Goal: Task Accomplishment & Management: Use online tool/utility

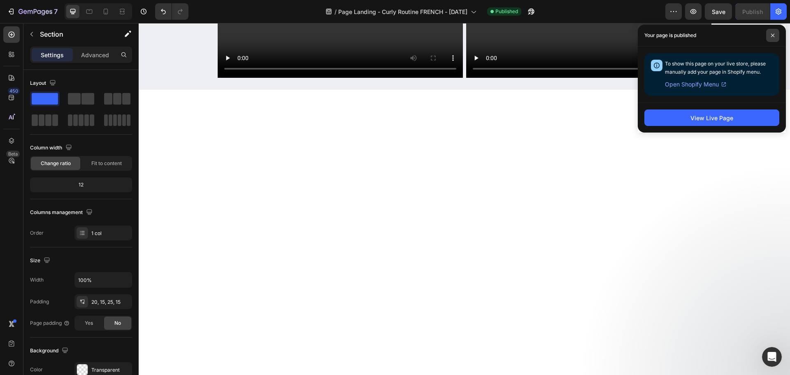
click at [774, 35] on icon at bounding box center [773, 35] width 4 height 4
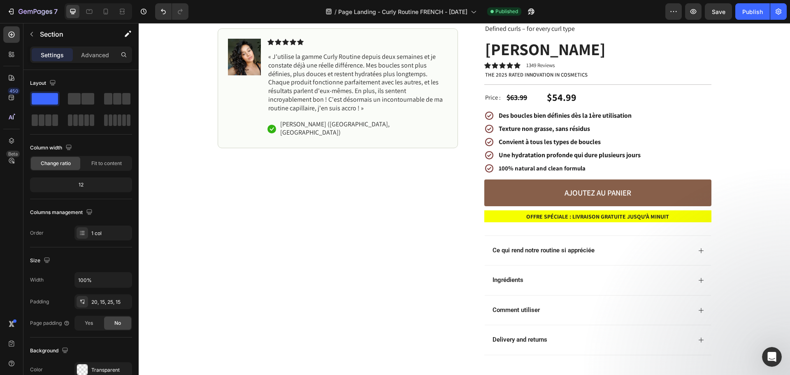
scroll to position [82, 0]
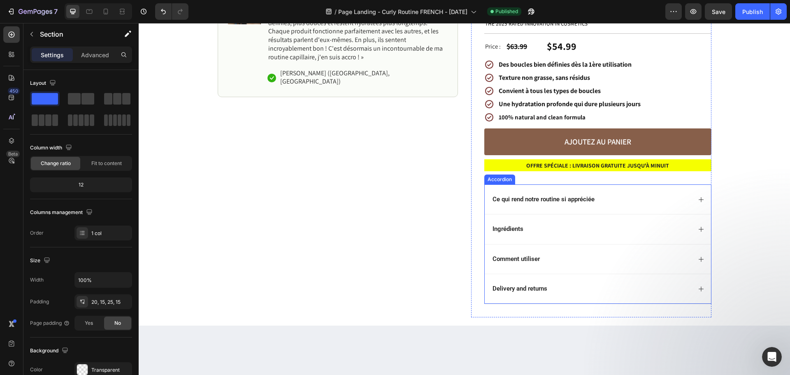
click at [593, 205] on div "Ce qui rend notre routine si appréciée" at bounding box center [544, 199] width 105 height 11
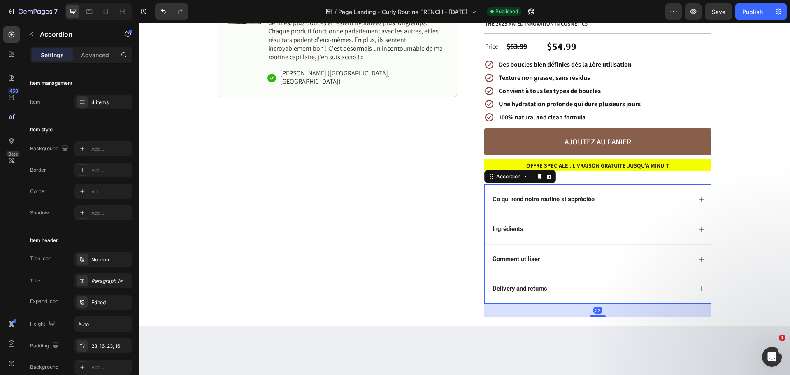
click at [634, 198] on div "Ce qui rend notre routine si appréciée" at bounding box center [592, 199] width 200 height 11
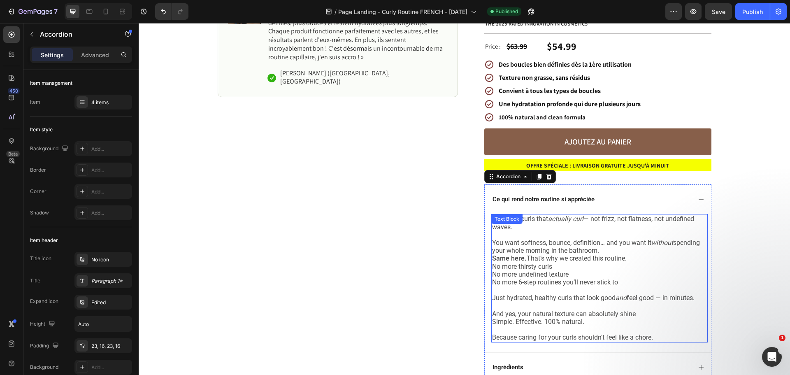
scroll to position [124, 0]
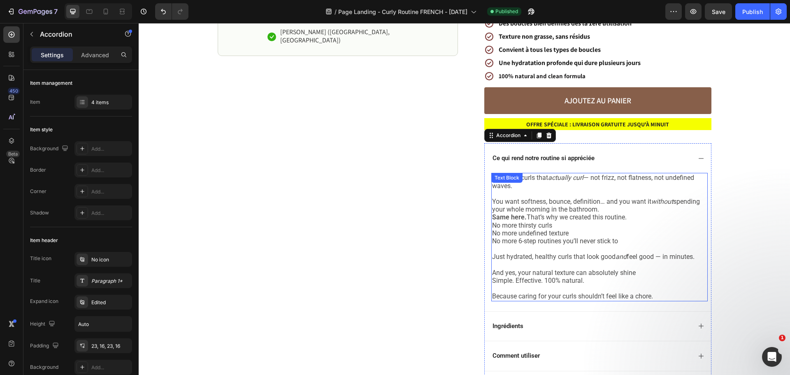
click at [566, 220] on p "Same here. That’s why we created this routine." at bounding box center [599, 217] width 215 height 8
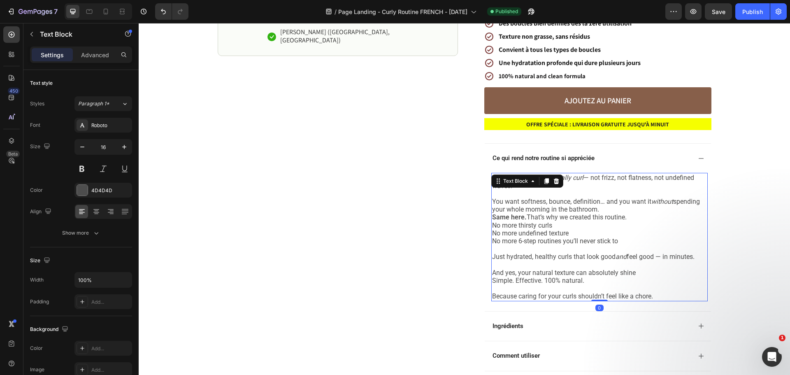
click at [566, 220] on p "Same here. That’s why we created this routine." at bounding box center [599, 217] width 215 height 8
drag, startPoint x: 525, startPoint y: 218, endPoint x: 490, endPoint y: 219, distance: 34.6
click at [492, 219] on p "Same here. That’s why we created this routine." at bounding box center [599, 217] width 215 height 8
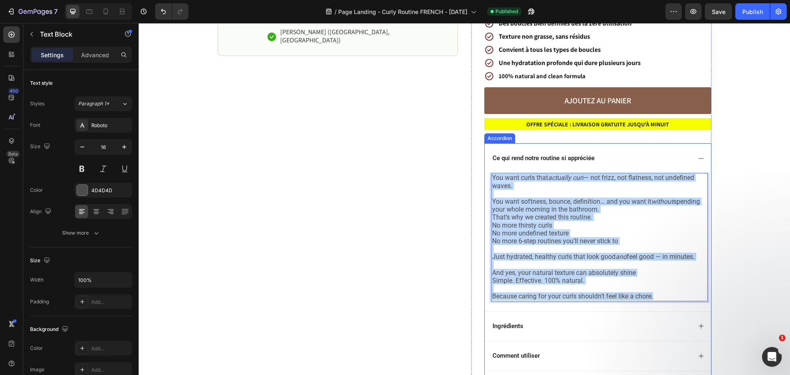
drag, startPoint x: 654, startPoint y: 298, endPoint x: 484, endPoint y: 180, distance: 206.5
click at [485, 180] on div "You want curls that actually curl — not frizz, not flatness, not undefined wave…" at bounding box center [598, 242] width 226 height 138
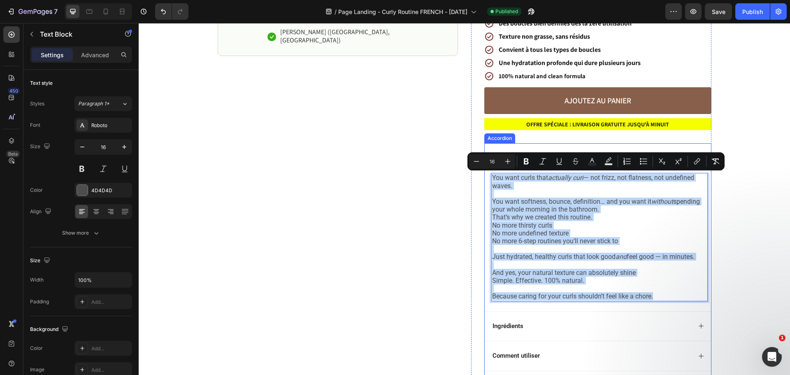
copy div "You want curls that actually curl — not frizz, not flatness, not undefined wave…"
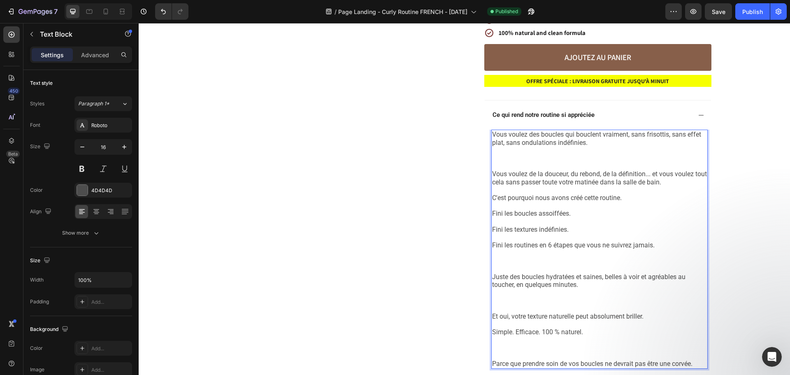
scroll to position [168, 0]
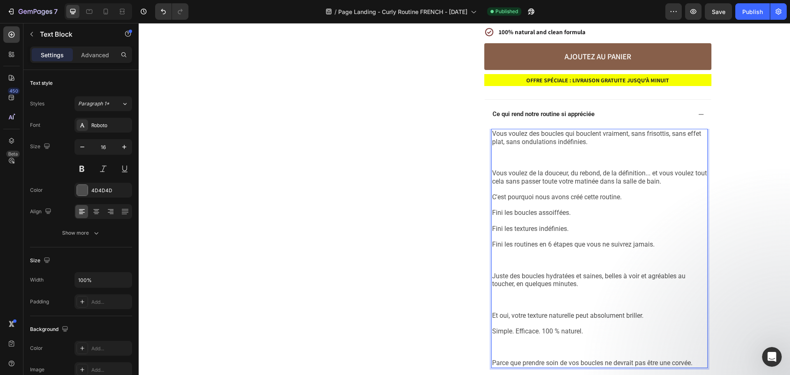
click at [510, 164] on p "Rich Text Editor. Editing area: main" at bounding box center [599, 165] width 215 height 8
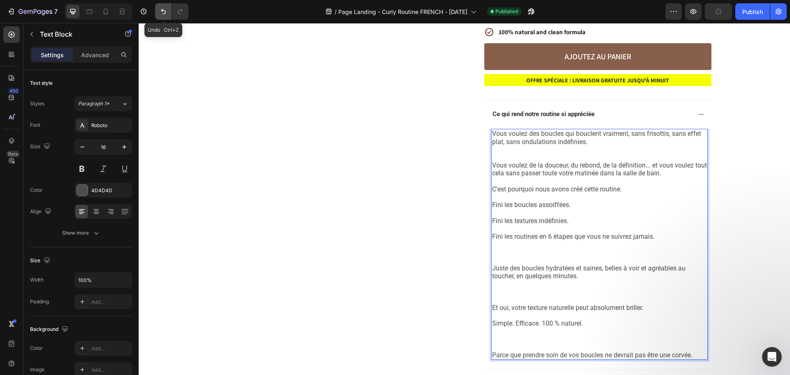
click at [163, 12] on icon "Undo/Redo" at bounding box center [163, 11] width 8 height 8
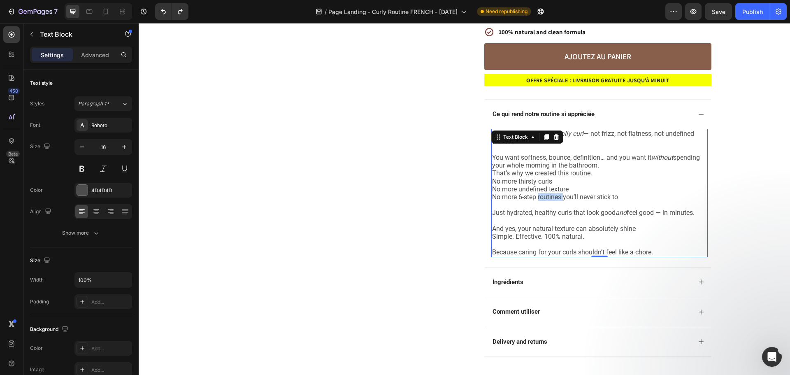
click at [554, 194] on p "No more 6-step routines you’ll never stick to" at bounding box center [599, 197] width 215 height 8
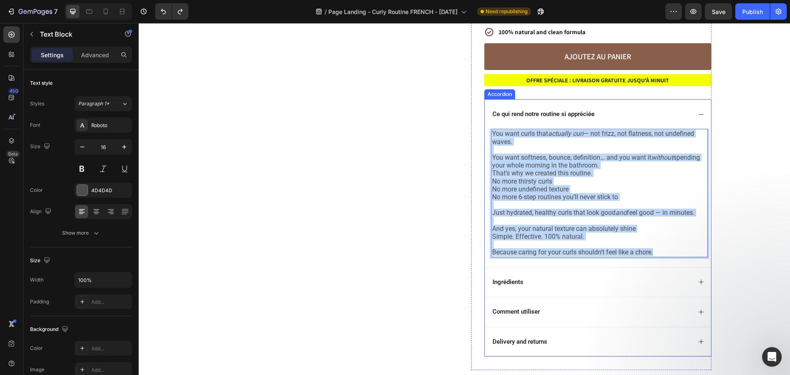
drag, startPoint x: 656, startPoint y: 253, endPoint x: 485, endPoint y: 135, distance: 207.9
click at [485, 135] on div "You want curls that actually curl — not frizz, not flatness, not undefined wave…" at bounding box center [598, 198] width 226 height 138
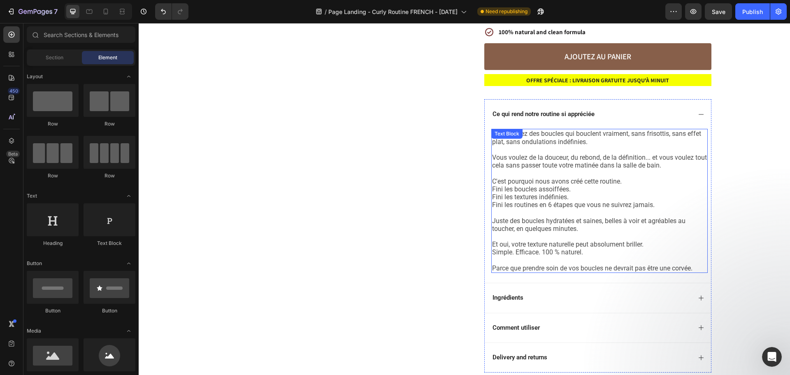
click at [573, 170] on p "Rich Text Editor. Editing area: main" at bounding box center [599, 173] width 215 height 8
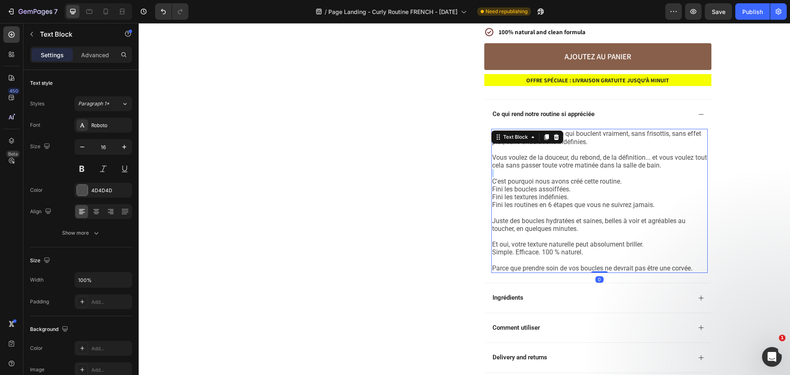
click at [573, 170] on p "Rich Text Editor. Editing area: main" at bounding box center [599, 173] width 215 height 8
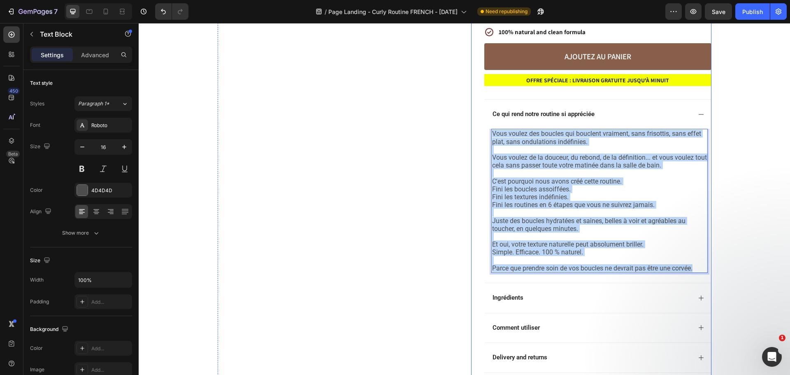
drag, startPoint x: 698, startPoint y: 268, endPoint x: 475, endPoint y: 126, distance: 264.3
click at [475, 126] on div "Limited offer Text Block Our bestseller at 30% OFF Text Block Row Defined curls…" at bounding box center [591, 129] width 240 height 514
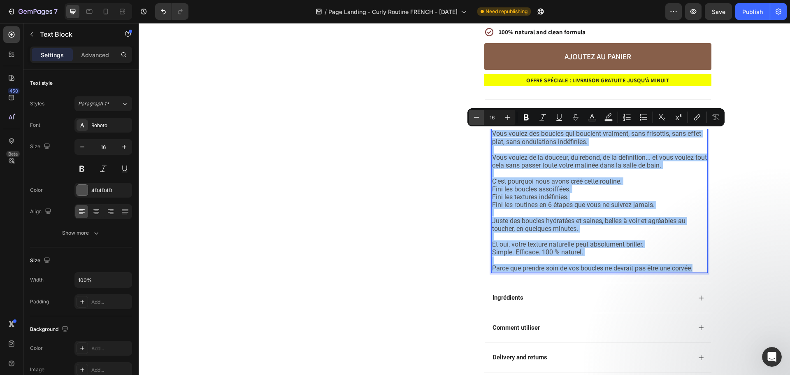
click at [480, 119] on icon "Editor contextual toolbar" at bounding box center [477, 117] width 8 height 8
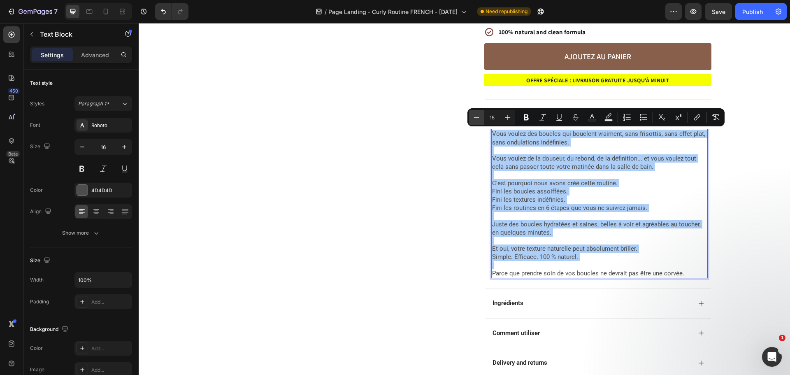
click at [480, 119] on icon "Editor contextual toolbar" at bounding box center [477, 117] width 8 height 8
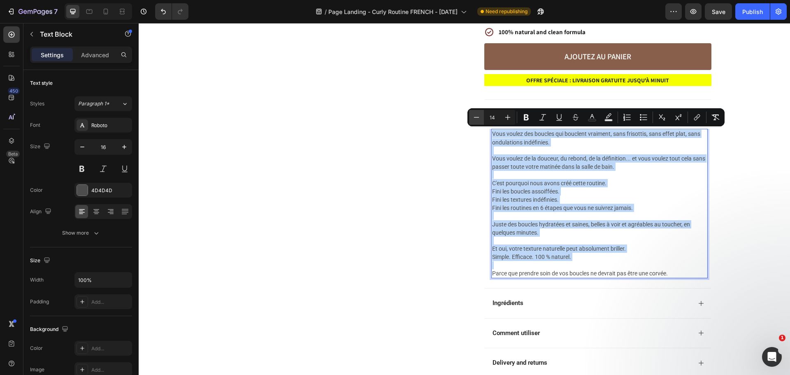
type input "13"
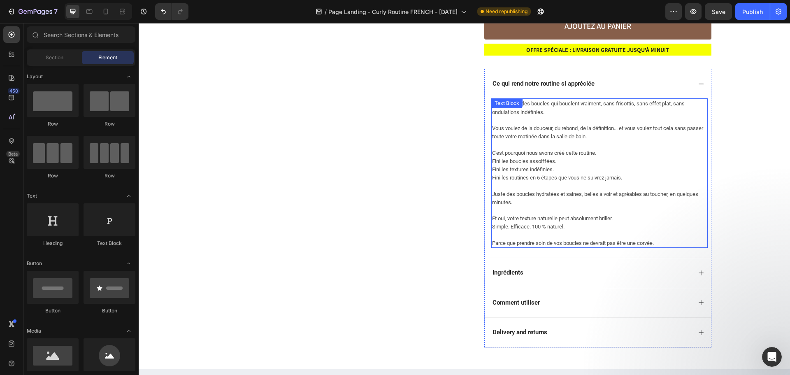
scroll to position [250, 0]
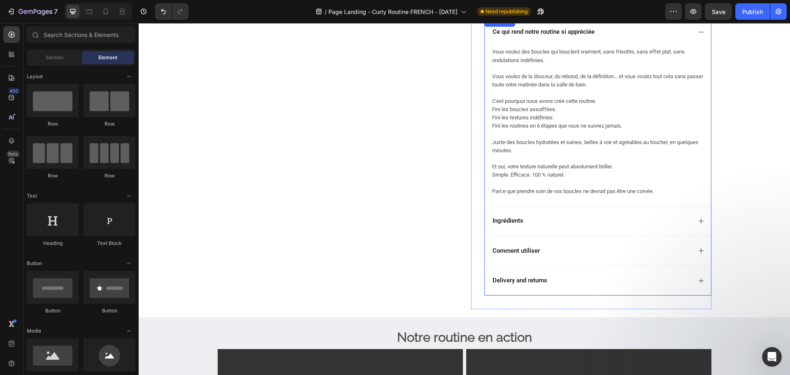
click at [567, 227] on div "Ingrédients" at bounding box center [598, 221] width 226 height 30
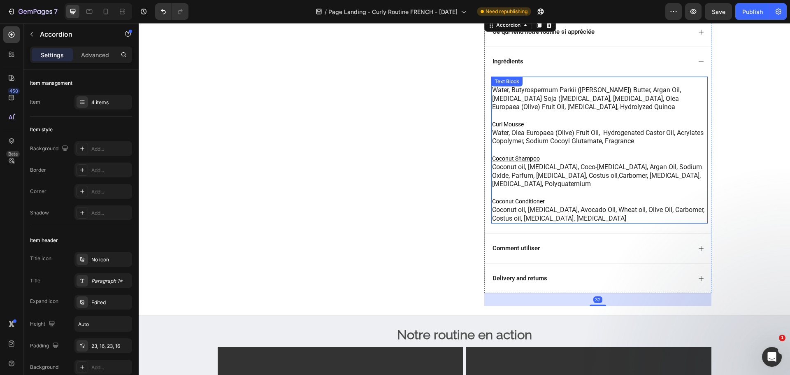
click at [545, 214] on p "Coconut oil, Vitamin E, Avocado Oil, Wheat oil, Olive Oil, Carbomer, Costus oil…" at bounding box center [599, 214] width 215 height 17
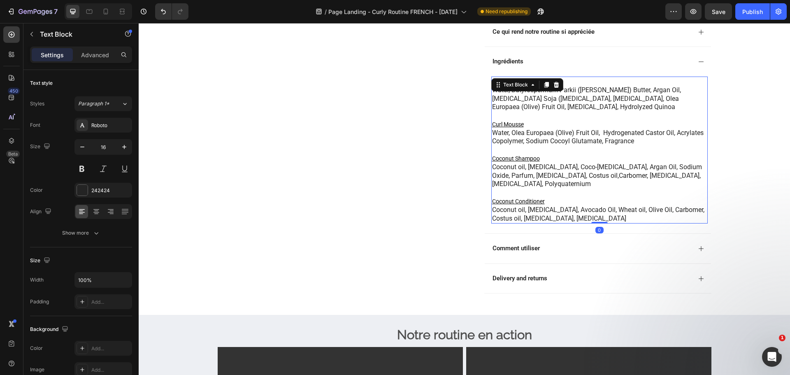
click at [557, 220] on p "Coconut oil, Vitamin E, Avocado Oil, Wheat oil, Olive Oil, Carbomer, Costus oil…" at bounding box center [599, 214] width 215 height 17
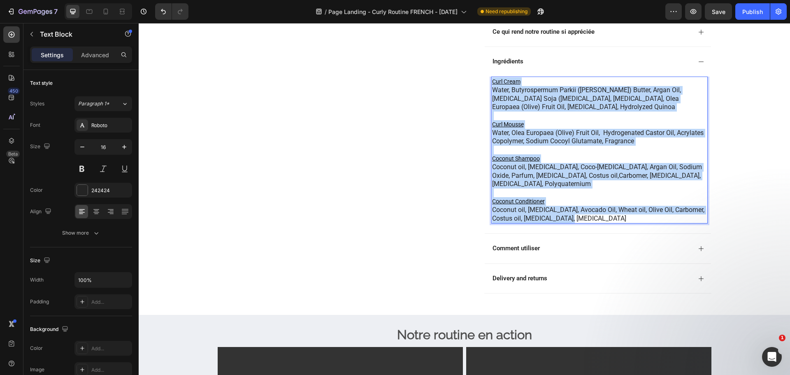
drag, startPoint x: 561, startPoint y: 220, endPoint x: 490, endPoint y: 80, distance: 156.9
click at [492, 80] on div "Curl Cream Water, Butyrospermum Parkii (Shea) Butter, Argan Oil, Glycine Soja (…" at bounding box center [600, 150] width 217 height 147
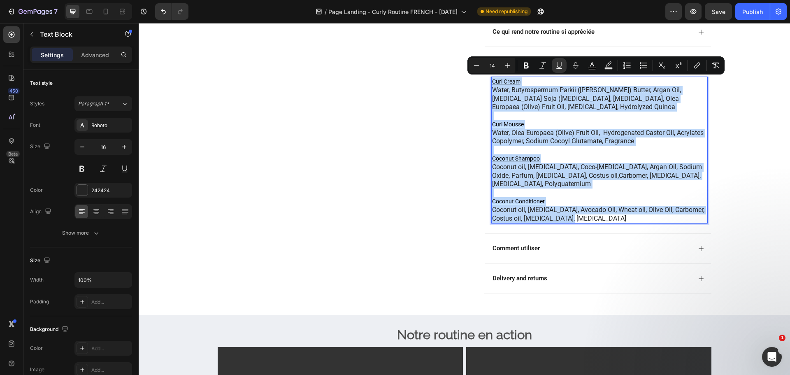
copy div "Curl Cream Water, Butyrospermum Parkii (Shea) Butter, Argan Oil, Glycine Soja (…"
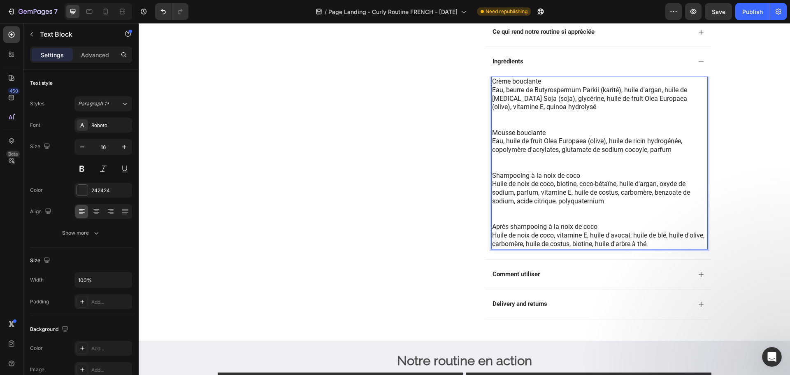
click at [507, 127] on p "Rich Text Editor. Editing area: main" at bounding box center [599, 124] width 215 height 9
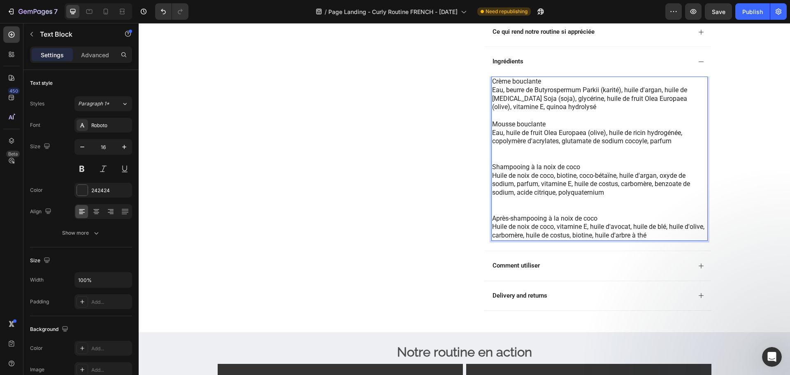
click at [505, 161] on p "Rich Text Editor. Editing area: main" at bounding box center [599, 158] width 215 height 9
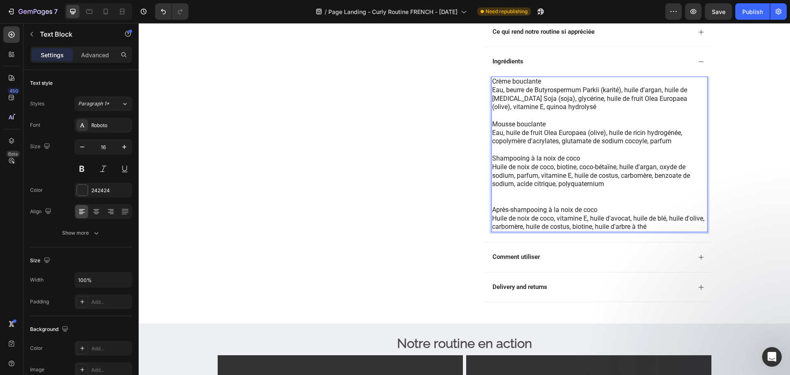
click at [508, 203] on p "Rich Text Editor. Editing area: main" at bounding box center [599, 201] width 215 height 9
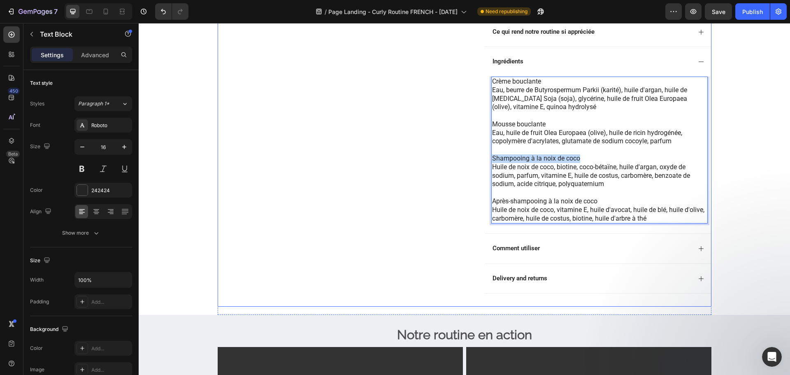
drag, startPoint x: 556, startPoint y: 160, endPoint x: 463, endPoint y: 154, distance: 92.8
click at [457, 159] on div "Image Image Image Image Image Row Row Image Icon Icon Icon Icon Icon Icon List …" at bounding box center [465, 48] width 494 height 517
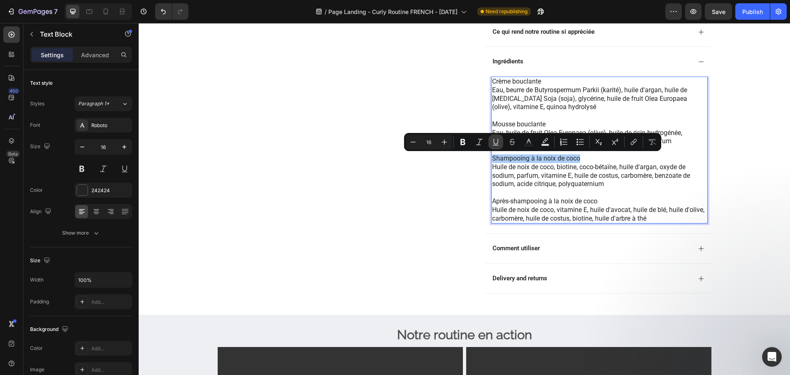
click at [498, 142] on icon "Editor contextual toolbar" at bounding box center [496, 142] width 5 height 6
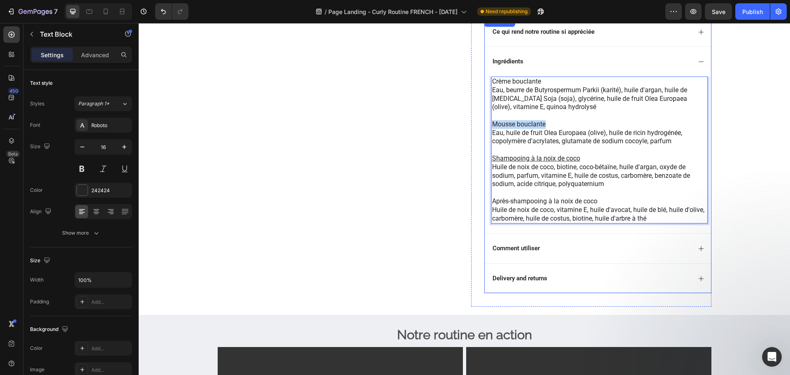
drag, startPoint x: 546, startPoint y: 124, endPoint x: 487, endPoint y: 123, distance: 58.9
click at [485, 123] on div "Crème bouclante Eau, beurre de Butyrospermum Parkii (karité), huile d'argan, hu…" at bounding box center [598, 155] width 226 height 157
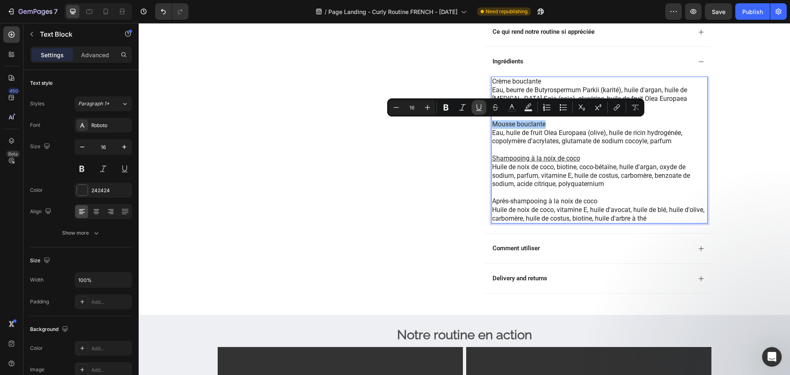
click at [477, 109] on icon "Editor contextual toolbar" at bounding box center [479, 107] width 8 height 8
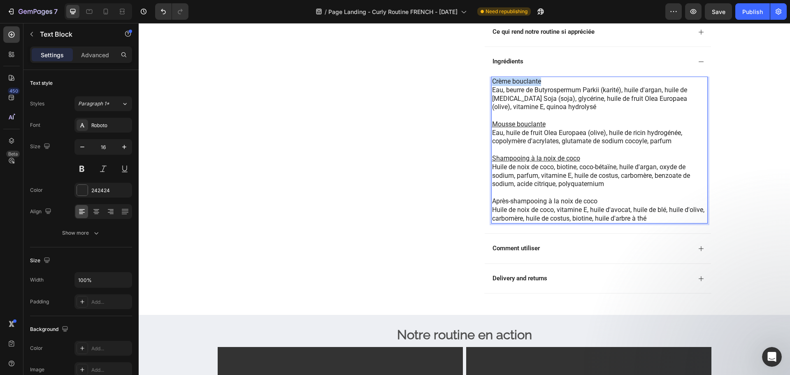
drag, startPoint x: 542, startPoint y: 80, endPoint x: 489, endPoint y: 84, distance: 52.8
click at [492, 84] on p "Crème bouclante" at bounding box center [599, 81] width 215 height 9
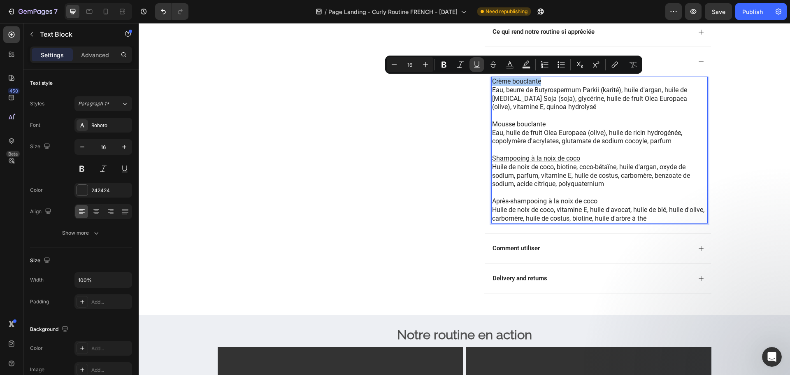
click at [474, 67] on icon "Editor contextual toolbar" at bounding box center [477, 65] width 8 height 8
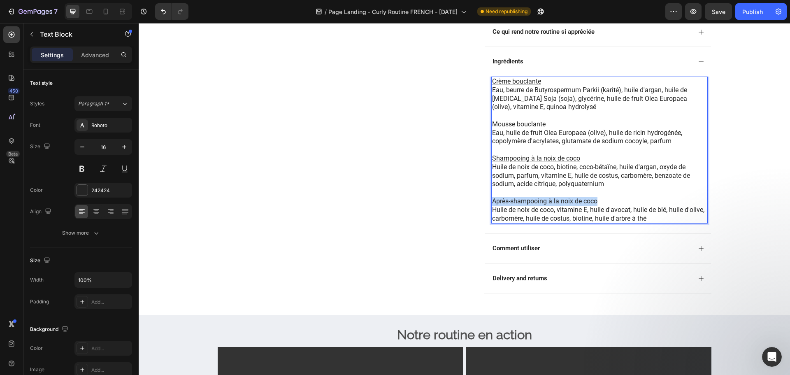
drag, startPoint x: 598, startPoint y: 200, endPoint x: 490, endPoint y: 201, distance: 107.5
click at [492, 201] on p "Après-shampooing à la noix de coco" at bounding box center [599, 201] width 215 height 9
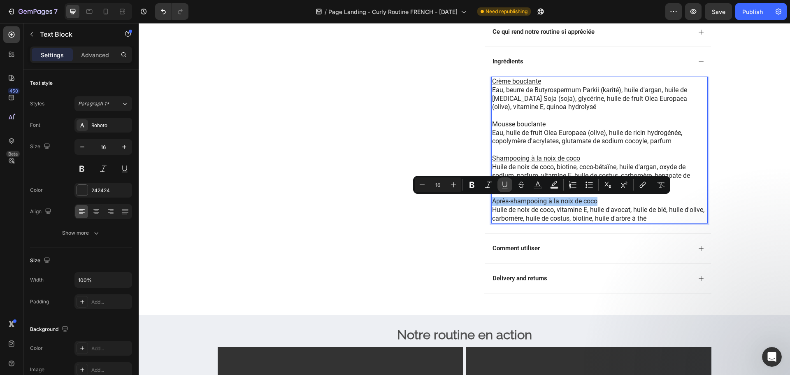
click at [503, 182] on icon "Editor contextual toolbar" at bounding box center [505, 185] width 5 height 6
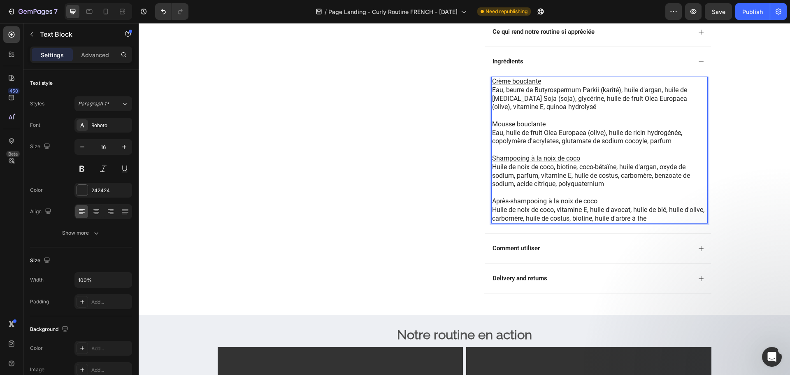
click at [536, 124] on u "Mousse bouclante" at bounding box center [519, 124] width 54 height 8
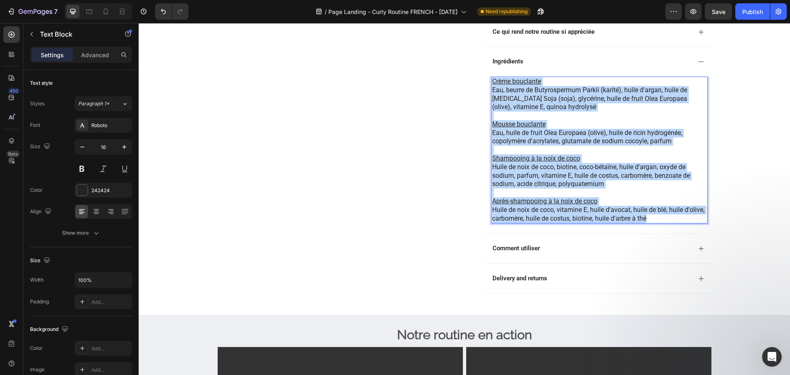
drag, startPoint x: 649, startPoint y: 217, endPoint x: 490, endPoint y: 81, distance: 209.0
click at [492, 81] on div "Crème bouclante Eau, beurre de Butyrospermum Parkii (karité), huile d'argan, hu…" at bounding box center [600, 150] width 217 height 147
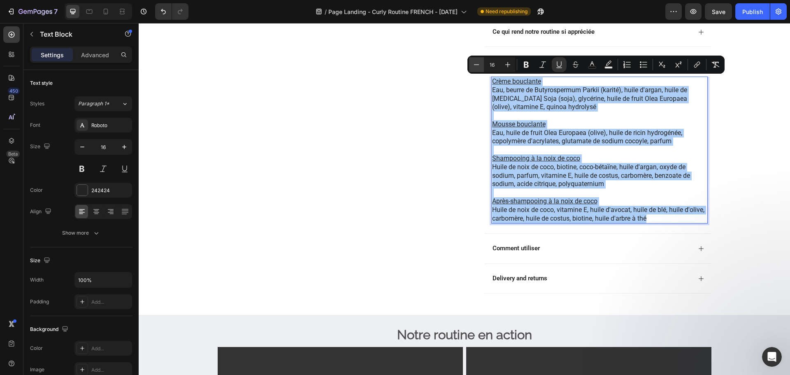
click at [474, 62] on icon "Editor contextual toolbar" at bounding box center [477, 65] width 8 height 8
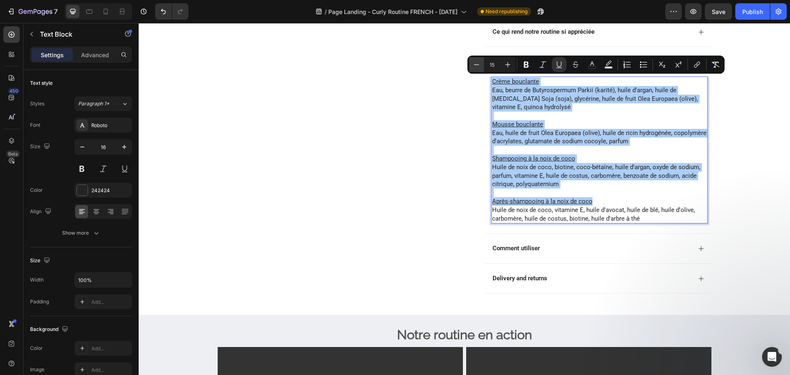
click at [474, 62] on icon "Editor contextual toolbar" at bounding box center [477, 65] width 8 height 8
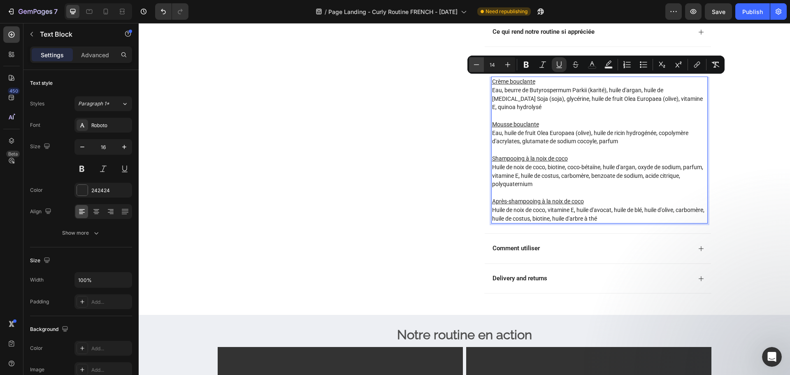
click at [476, 61] on icon "Editor contextual toolbar" at bounding box center [477, 65] width 8 height 8
type input "13"
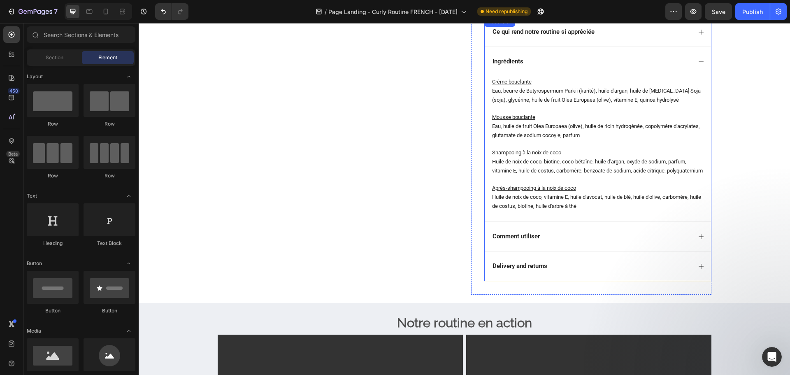
click at [563, 241] on div "Comment utiliser" at bounding box center [592, 236] width 200 height 11
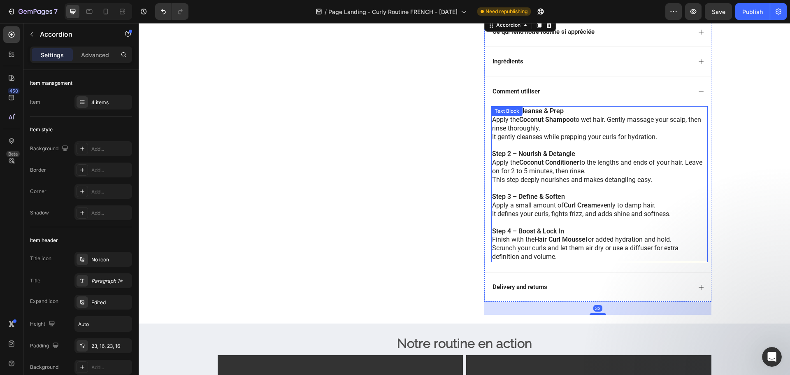
click at [568, 193] on p "Step 3 – Define & Soften" at bounding box center [599, 197] width 215 height 9
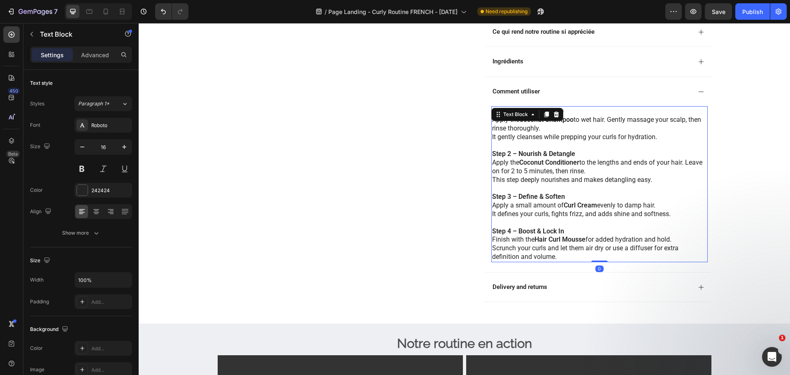
click at [568, 193] on p "Step 3 – Define & Soften" at bounding box center [599, 197] width 215 height 9
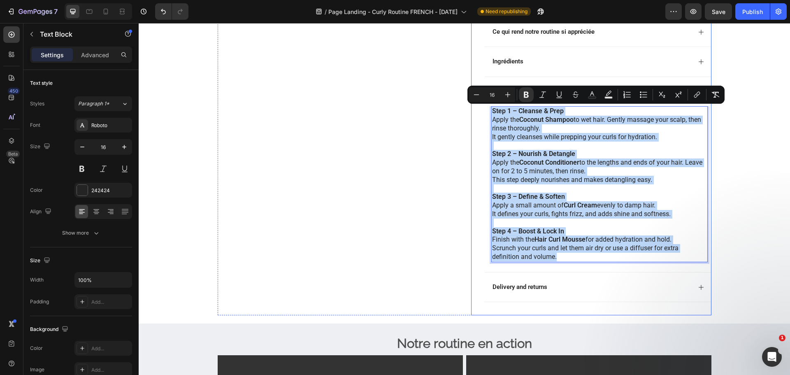
drag, startPoint x: 565, startPoint y: 256, endPoint x: 480, endPoint y: 95, distance: 182.3
click at [480, 95] on div "Limited offer Text Block Our bestseller at 30% OFF Text Block Row Defined curls…" at bounding box center [591, 52] width 240 height 525
copy div "Step 1 – Cleanse & Prep Apply the Coconut Shampoo to wet hair. Gently massage y…"
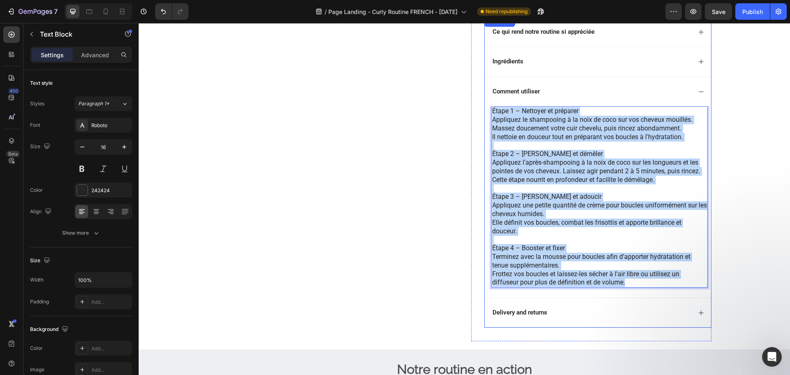
drag, startPoint x: 628, startPoint y: 281, endPoint x: 489, endPoint y: 84, distance: 241.7
click at [489, 84] on div "Comment utiliser Étape 1 – Nettoyer et préparer Appliquez le shampooing à la no…" at bounding box center [598, 187] width 226 height 221
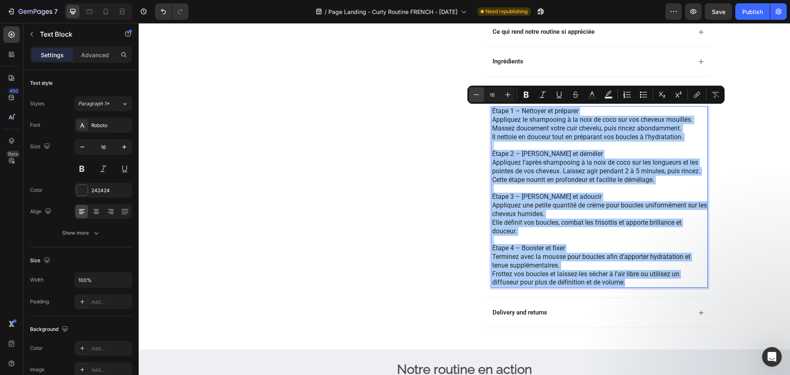
click at [481, 93] on button "Minus" at bounding box center [476, 94] width 15 height 15
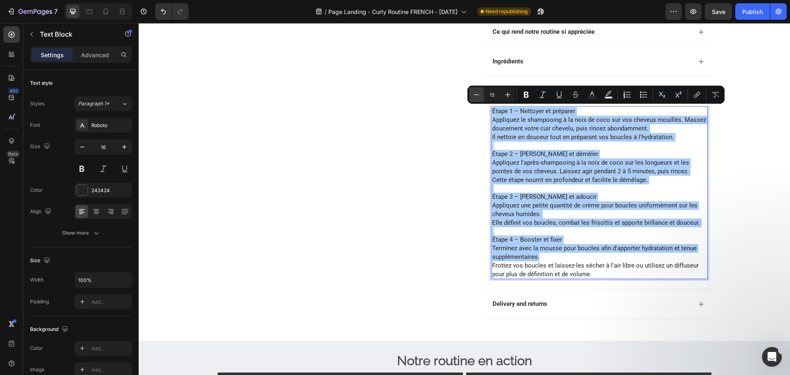
click at [481, 93] on button "Minus" at bounding box center [476, 94] width 15 height 15
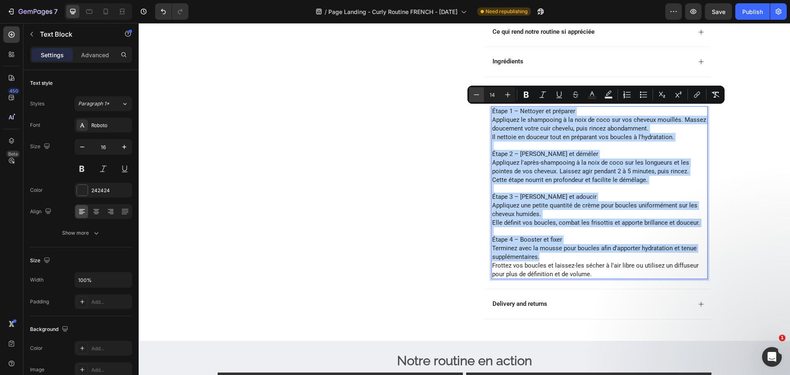
type input "13"
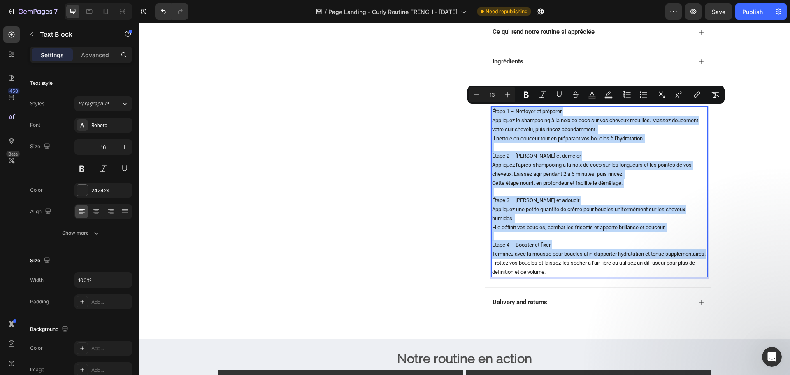
click at [508, 113] on span "Étape 1 – Nettoyer et préparer" at bounding box center [527, 111] width 70 height 6
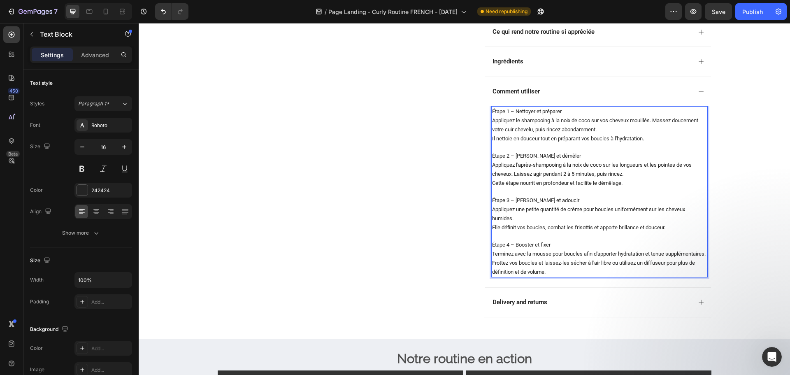
click at [512, 111] on span "Étape 1 – Nettoyer et préparer" at bounding box center [527, 111] width 70 height 6
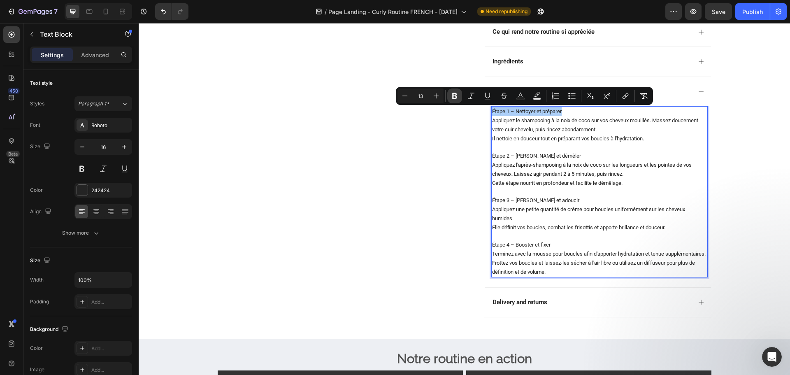
click at [457, 93] on icon "Editor contextual toolbar" at bounding box center [455, 96] width 8 height 8
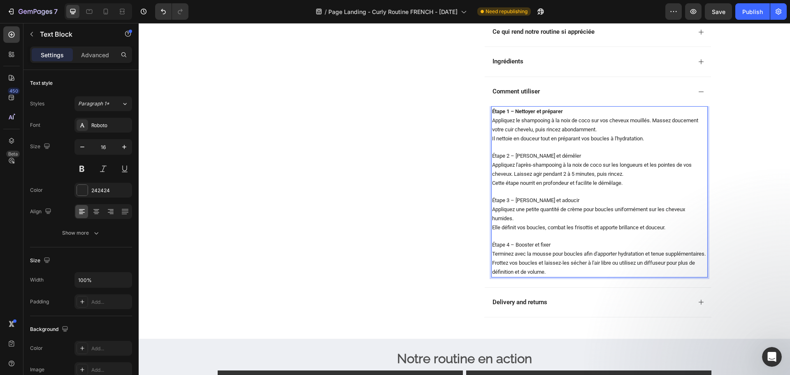
click at [540, 154] on span "Étape 2 – Nourrir et démêler" at bounding box center [536, 156] width 89 height 6
click at [507, 158] on span "Étape 2 – Nourrir et démêler" at bounding box center [536, 156] width 89 height 6
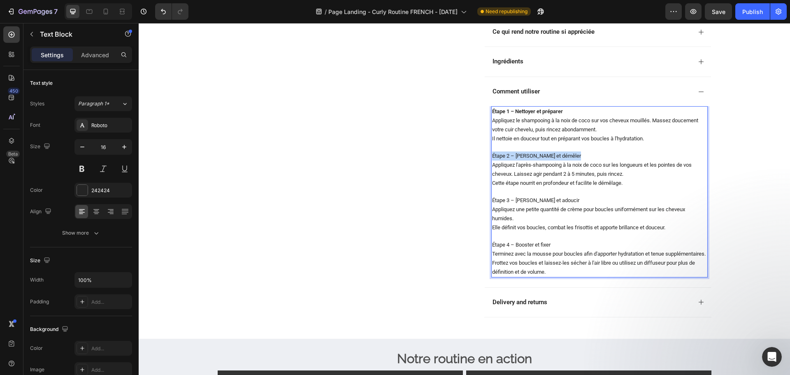
click at [507, 158] on span "Étape 2 – Nourrir et démêler" at bounding box center [536, 156] width 89 height 6
click at [508, 156] on span "Étape 2 – Nourrir et démêler" at bounding box center [536, 156] width 89 height 6
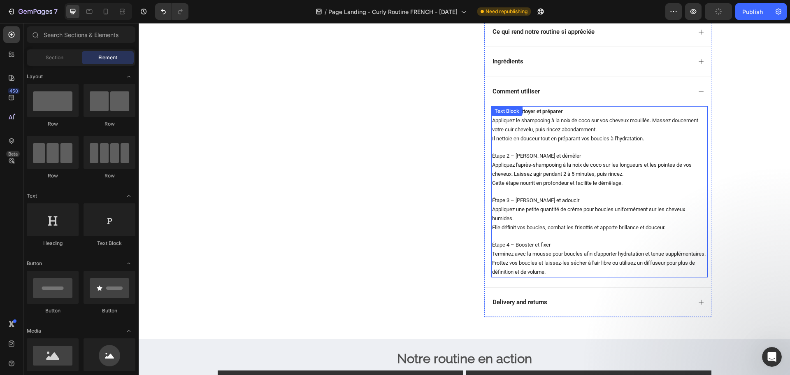
click at [550, 154] on span "Étape 2 – Nourrir et démêler" at bounding box center [536, 156] width 89 height 6
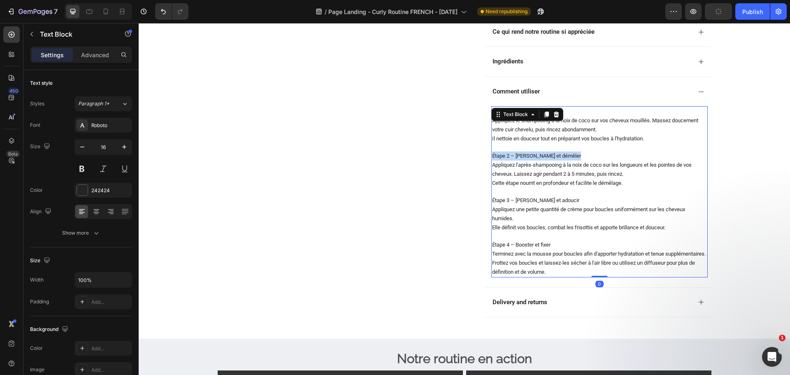
click at [550, 154] on span "Étape 2 – Nourrir et démêler" at bounding box center [536, 156] width 89 height 6
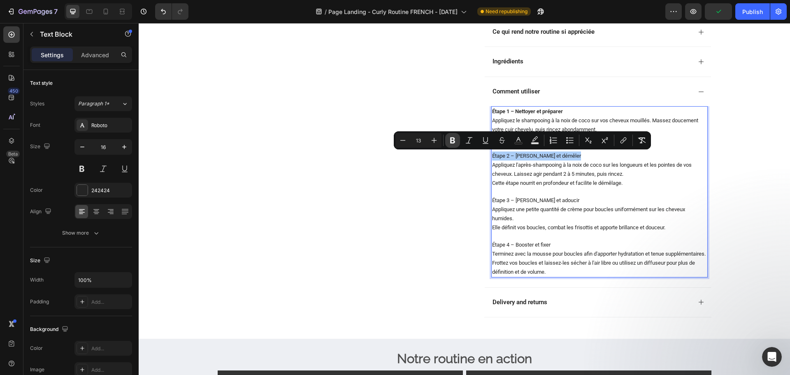
click at [453, 139] on icon "Editor contextual toolbar" at bounding box center [453, 140] width 8 height 8
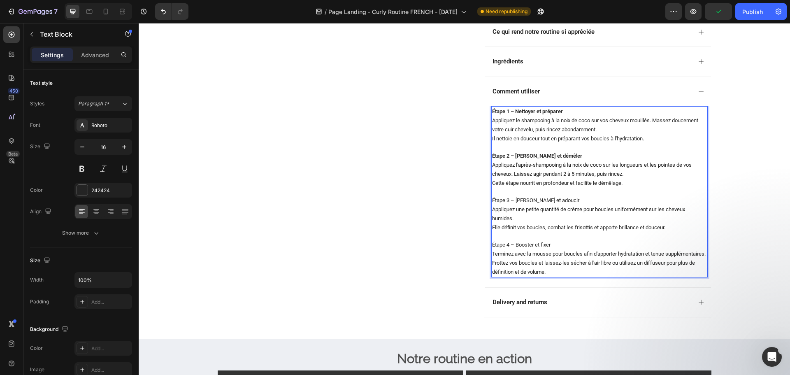
click at [524, 200] on span "Étape 3 – Définir et adoucir" at bounding box center [535, 200] width 87 height 6
click at [513, 199] on span "Étape 3 – Définir et adoucir" at bounding box center [535, 200] width 87 height 6
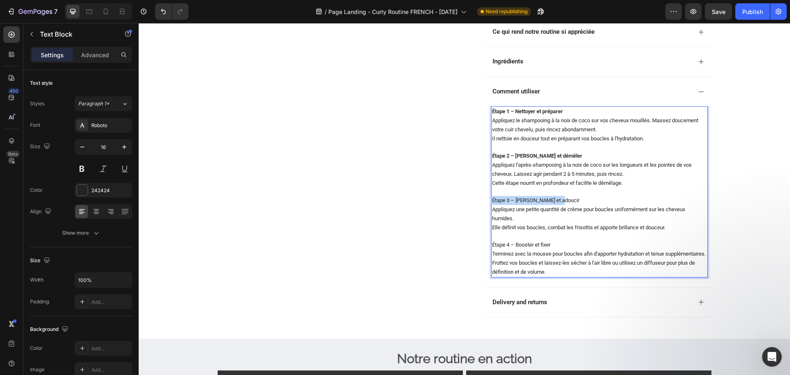
drag, startPoint x: 559, startPoint y: 199, endPoint x: 485, endPoint y: 198, distance: 73.7
click at [485, 198] on div "Étape 1 – Nettoyer et préparer Appliquez le shampooing à la noix de coco sur vo…" at bounding box center [598, 196] width 226 height 181
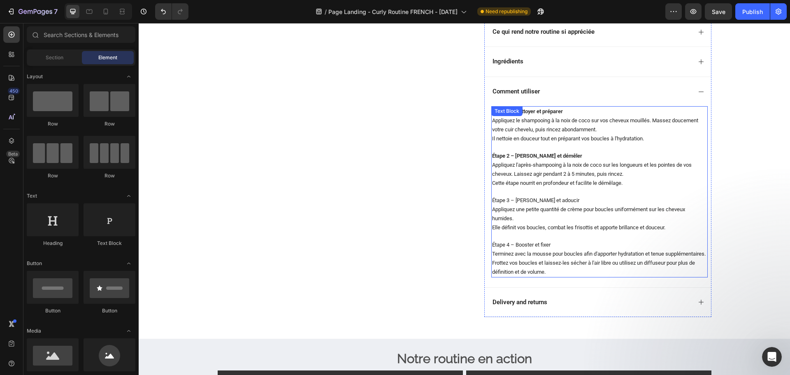
click at [534, 199] on span "Étape 3 – Définir et adoucir" at bounding box center [535, 200] width 87 height 6
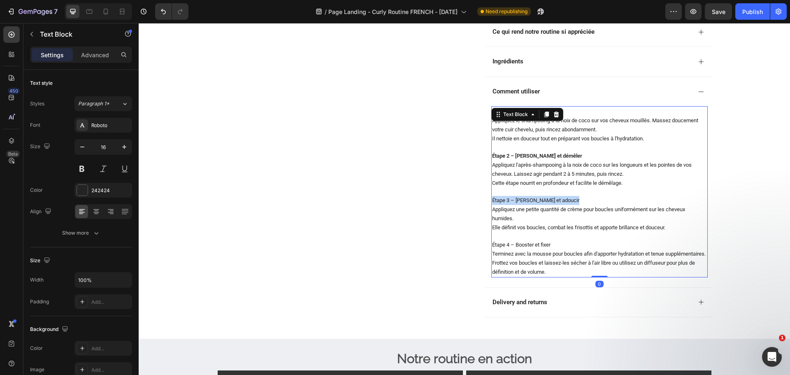
click at [534, 199] on span "Étape 3 – Définir et adoucir" at bounding box center [535, 200] width 87 height 6
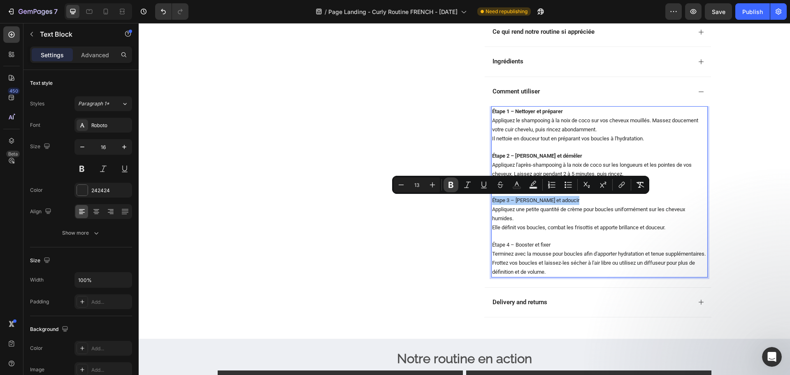
click at [452, 187] on icon "Editor contextual toolbar" at bounding box center [451, 185] width 5 height 6
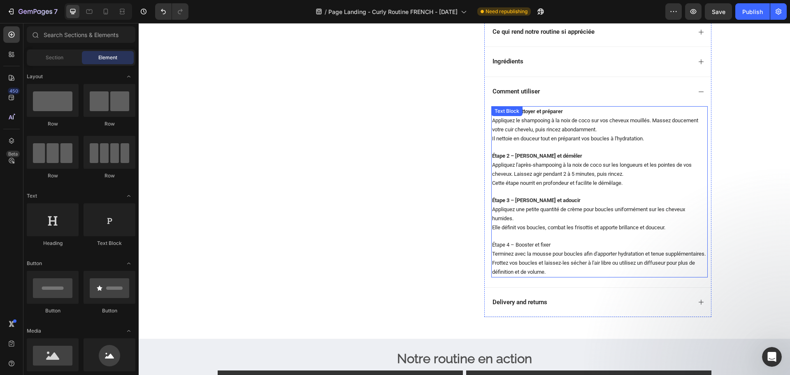
click at [535, 245] on span "Étape 4 – Booster et fixer" at bounding box center [521, 245] width 58 height 6
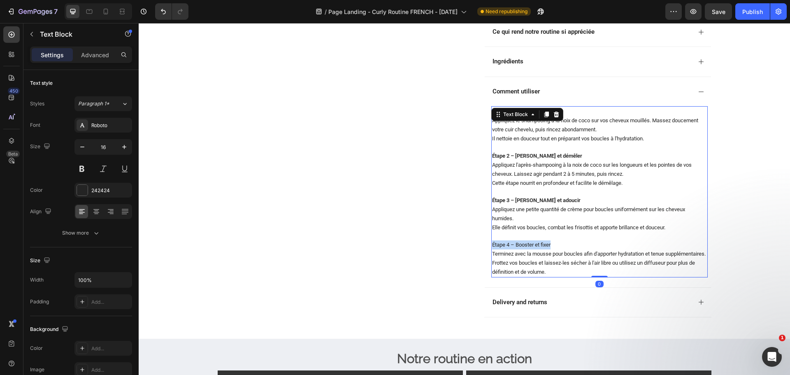
click at [535, 245] on span "Étape 4 – Booster et fixer" at bounding box center [521, 245] width 58 height 6
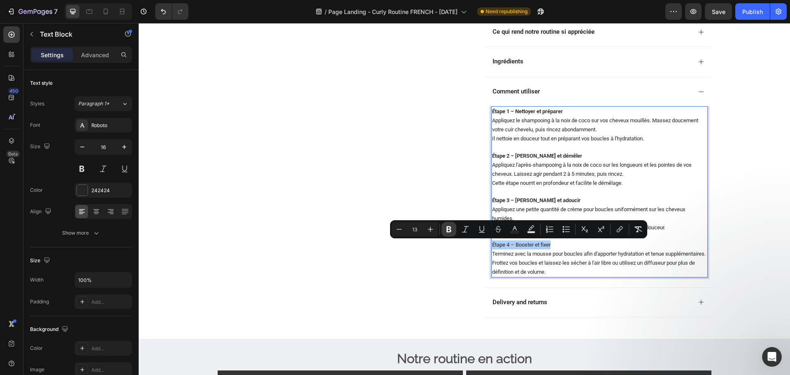
click at [448, 229] on icon "Editor contextual toolbar" at bounding box center [449, 229] width 5 height 6
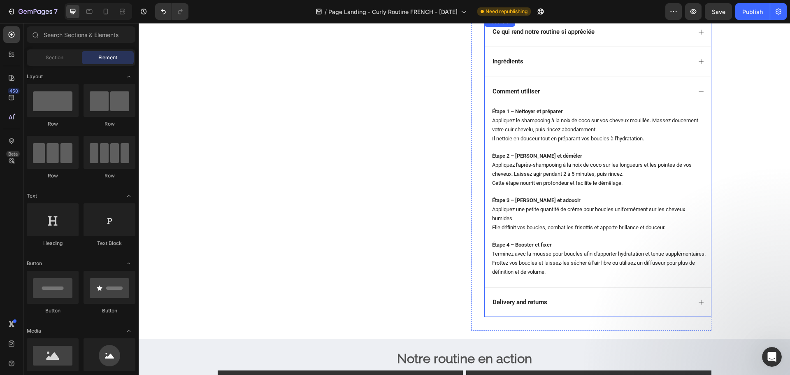
click at [567, 308] on div "Delivery and returns" at bounding box center [592, 302] width 200 height 11
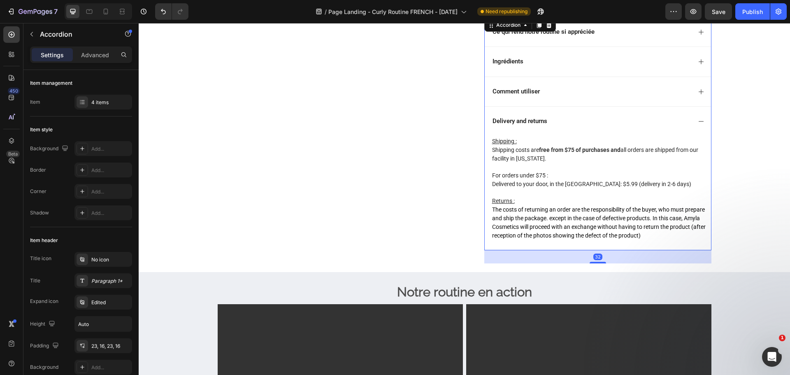
click at [520, 123] on p "Delivery and returns" at bounding box center [520, 121] width 55 height 8
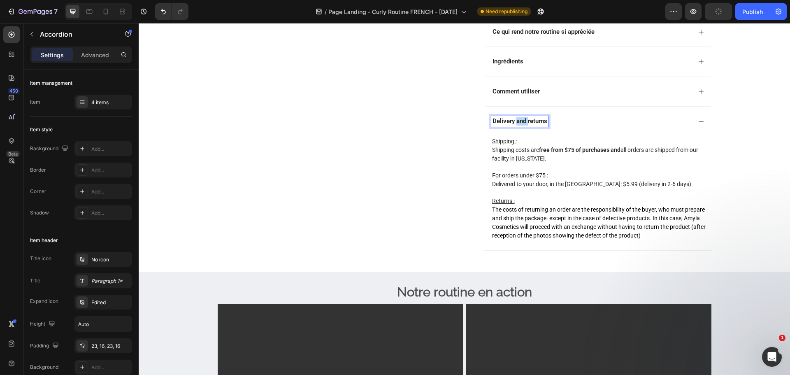
click at [520, 123] on p "Delivery and returns" at bounding box center [520, 121] width 55 height 8
click at [520, 122] on p "Delivery and returns" at bounding box center [520, 121] width 55 height 8
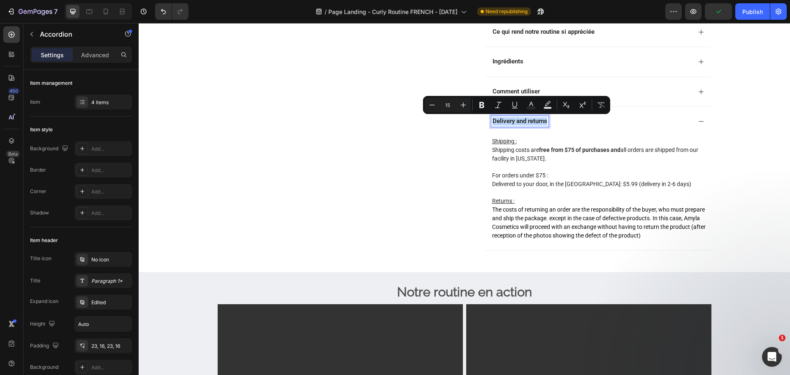
copy p "Delivery and returns"
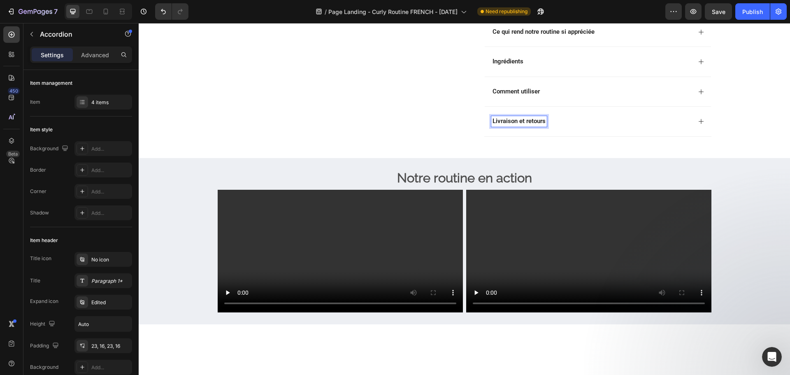
click at [518, 159] on span "Shipping costs are free from $75 of purchases and all orders are shipped from o…" at bounding box center [595, 154] width 206 height 15
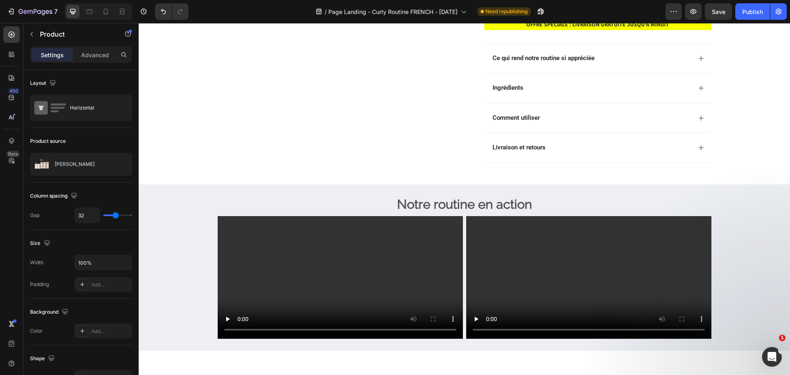
scroll to position [209, 0]
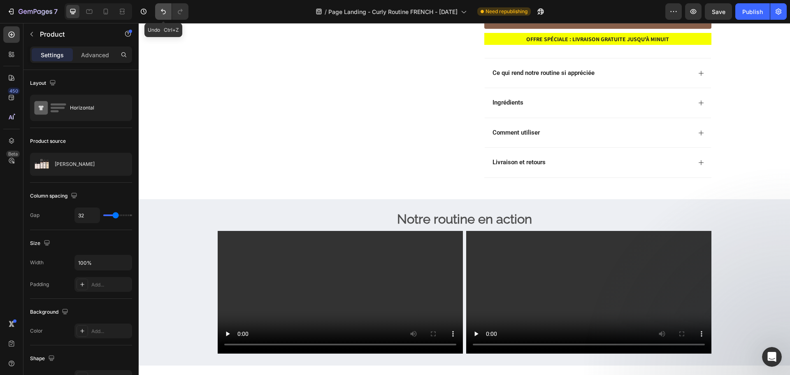
click at [167, 6] on button "Undo/Redo" at bounding box center [163, 11] width 16 height 16
click at [694, 161] on div "Livraison et retours" at bounding box center [598, 162] width 226 height 30
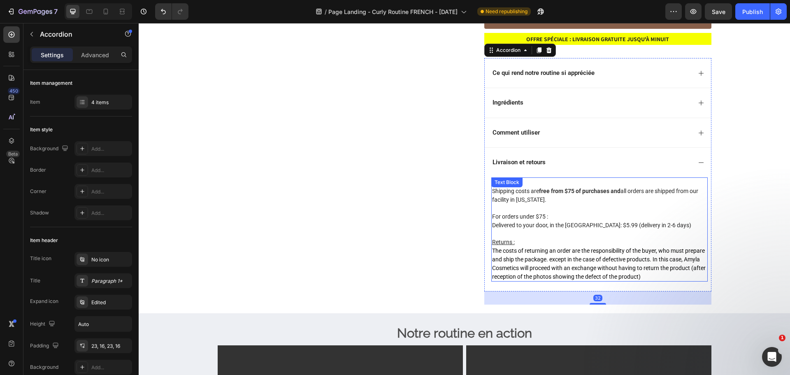
click at [529, 199] on span "Shipping costs are free from $75 of purchases and all orders are shipped from o…" at bounding box center [595, 195] width 206 height 15
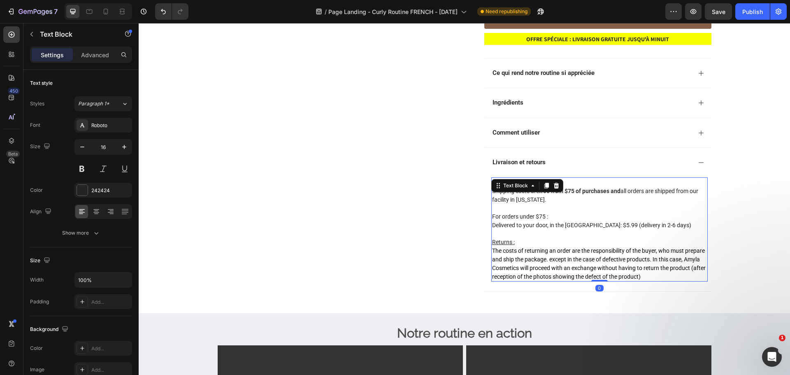
click at [529, 199] on span "Shipping costs are free from $75 of purchases and all orders are shipped from o…" at bounding box center [595, 195] width 206 height 15
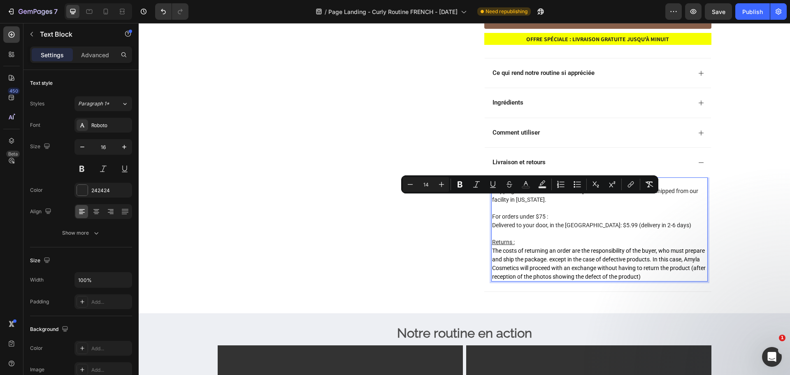
click at [541, 200] on span "Shipping costs are free from $75 of purchases and all orders are shipped from o…" at bounding box center [595, 195] width 206 height 15
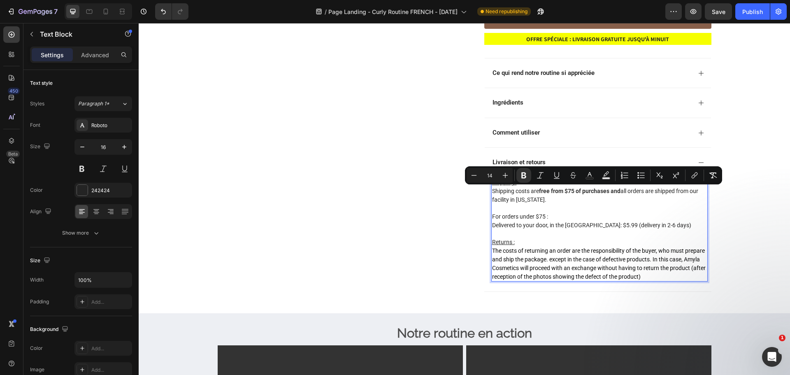
drag, startPoint x: 558, startPoint y: 199, endPoint x: 609, endPoint y: 194, distance: 51.3
click at [609, 194] on p "Shipping costs are free from $75 of purchases and all orders are shipped from o…" at bounding box center [599, 200] width 215 height 26
click at [545, 199] on span "Shipping costs are free from $75 of purchases and all orders are shipped from o…" at bounding box center [595, 195] width 206 height 15
click at [550, 199] on p "Shipping costs are free from $75 of purchases and all orders are shipped from o…" at bounding box center [599, 200] width 215 height 26
drag, startPoint x: 558, startPoint y: 200, endPoint x: 488, endPoint y: 193, distance: 70.3
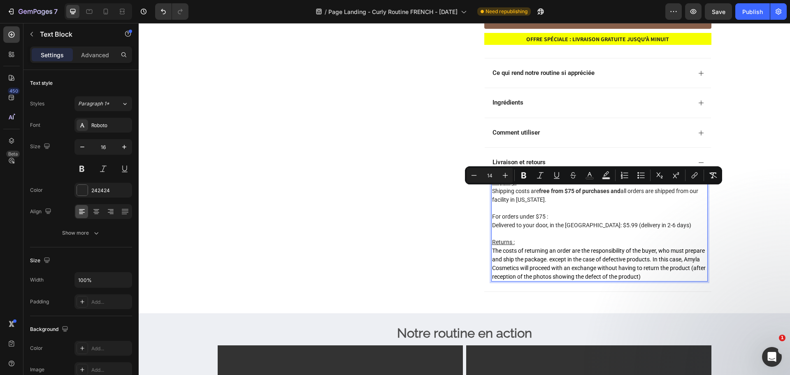
click at [492, 193] on div "Shipping : Shipping costs are free from $75 of purchases and all orders are shi…" at bounding box center [600, 229] width 217 height 105
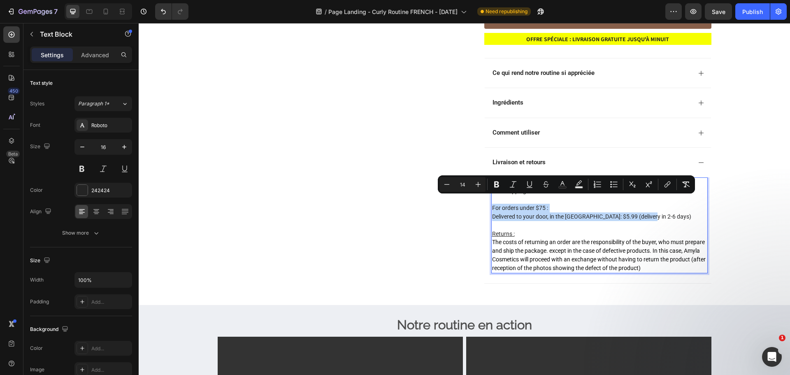
drag, startPoint x: 650, startPoint y: 220, endPoint x: 491, endPoint y: 200, distance: 161.0
click at [492, 200] on div "Shipping : Free shipping. For orders under $75 : Delivered to your door, in the…" at bounding box center [600, 225] width 217 height 96
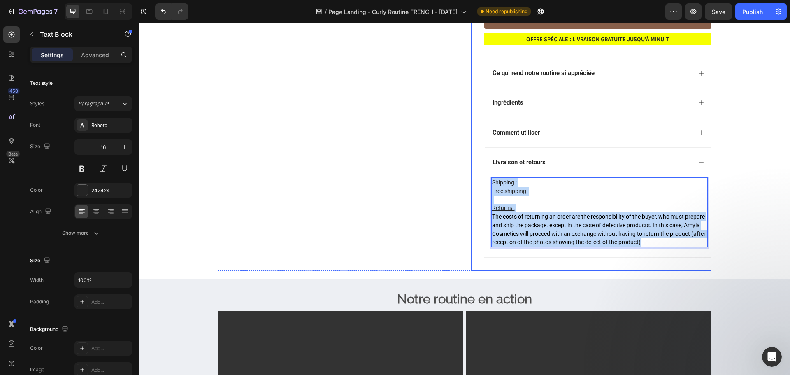
drag, startPoint x: 649, startPoint y: 246, endPoint x: 481, endPoint y: 180, distance: 181.0
click at [481, 180] on div "Limited offer Text Block Our bestseller at 30% OFF Text Block Row Defined curls…" at bounding box center [591, 51] width 240 height 440
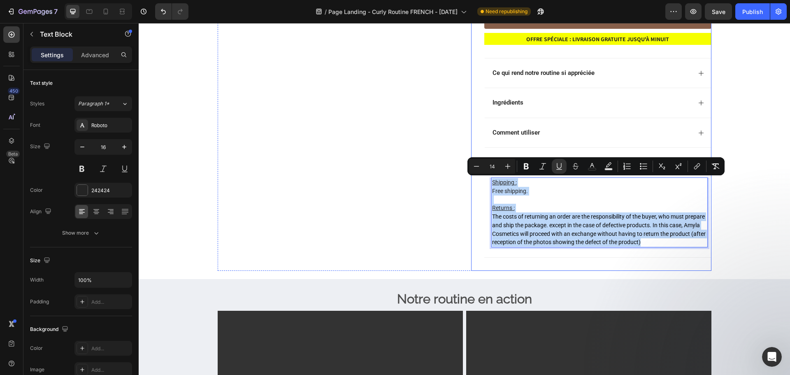
copy div "Shipping : Free shipping. Returns : The costs of returning an order are the res…"
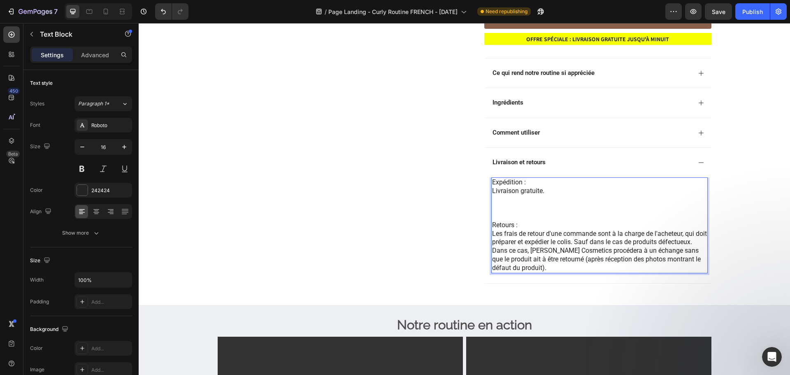
click at [518, 214] on p "Rich Text Editor. Editing area: main" at bounding box center [599, 216] width 215 height 9
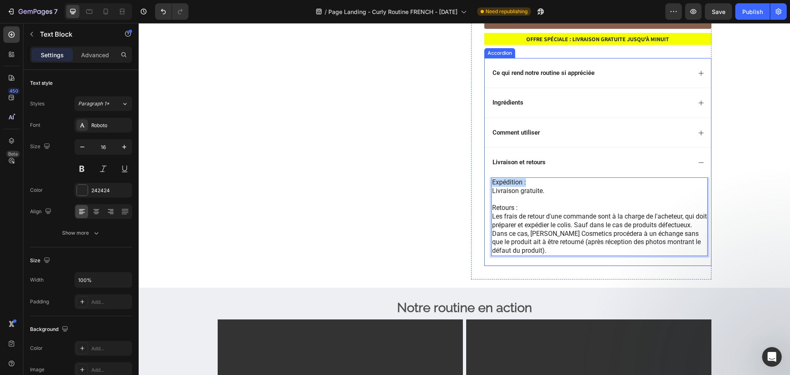
drag, startPoint x: 532, startPoint y: 181, endPoint x: 482, endPoint y: 181, distance: 49.4
click at [485, 181] on div "Expédition : Livraison gratuite. Retours : Les frais de retour d'une commande s…" at bounding box center [598, 221] width 226 height 89
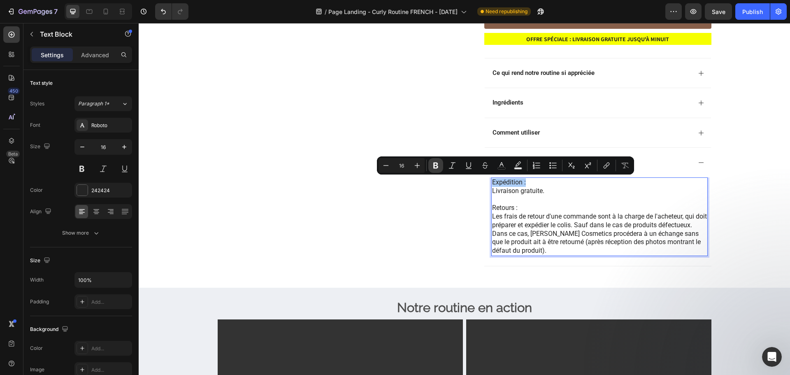
click at [435, 163] on icon "Editor contextual toolbar" at bounding box center [436, 166] width 5 height 6
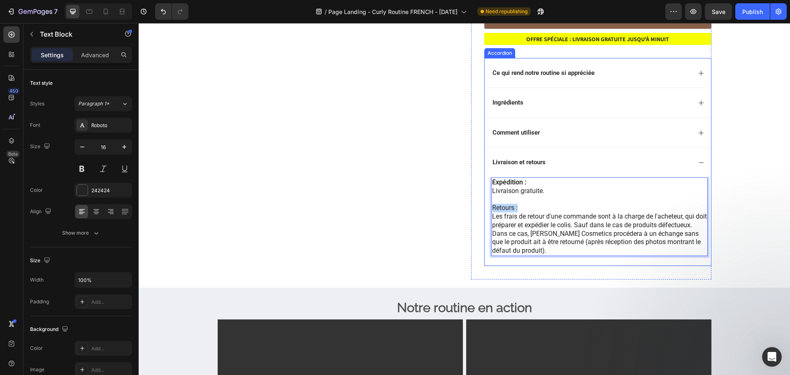
drag, startPoint x: 521, startPoint y: 207, endPoint x: 487, endPoint y: 206, distance: 33.8
click at [487, 206] on div "Expédition : Livraison gratuite. Retours : Les frais de retour d'une commande s…" at bounding box center [598, 221] width 226 height 89
click at [506, 210] on p "Retours :" at bounding box center [599, 208] width 215 height 9
click at [472, 196] on div "Limited offer Text Block Our bestseller at 30% OFF Text Block Row Defined curls…" at bounding box center [591, 55] width 240 height 448
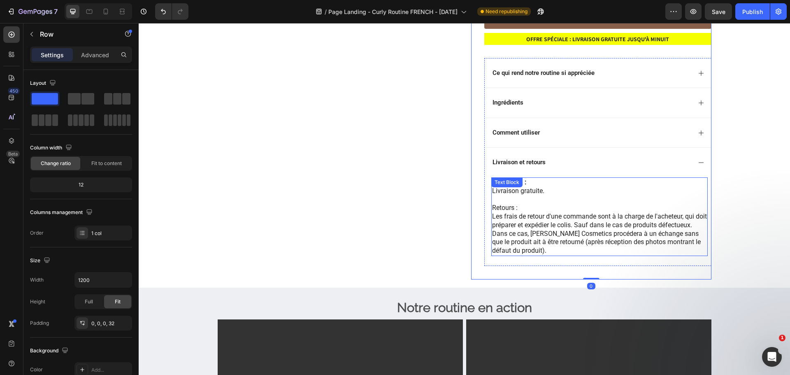
click at [495, 206] on p "Retours :" at bounding box center [599, 208] width 215 height 9
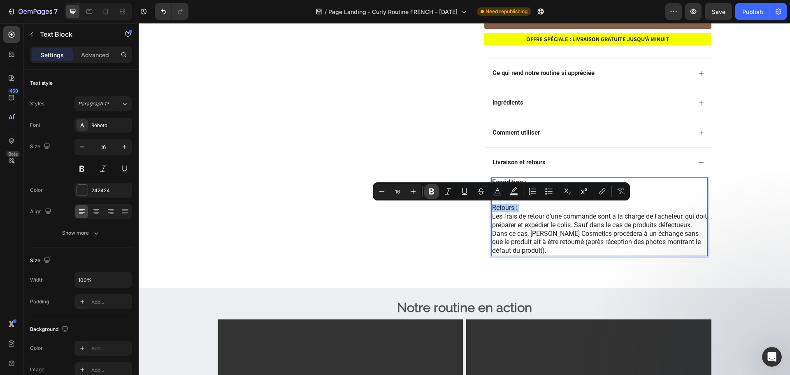
click at [435, 188] on icon "Editor contextual toolbar" at bounding box center [432, 191] width 8 height 8
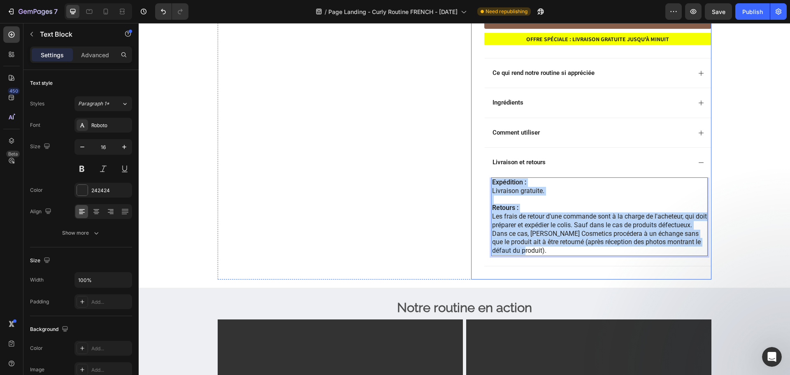
drag, startPoint x: 574, startPoint y: 252, endPoint x: 473, endPoint y: 180, distance: 124.2
click at [473, 180] on div "Limited offer Text Block Our bestseller at 30% OFF Text Block Row Defined curls…" at bounding box center [591, 55] width 240 height 448
click at [486, 186] on div "Expédition : Livraison gratuite. Retours : Les frais de retour d'une commande s…" at bounding box center [598, 221] width 226 height 89
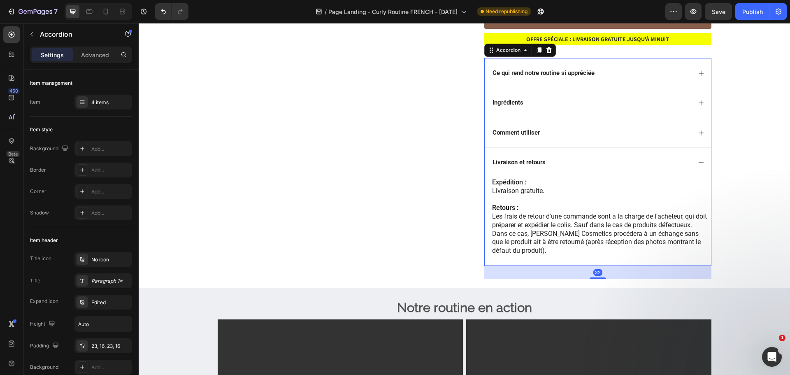
click at [486, 186] on div "Expédition : Livraison gratuite. Retours : Les frais de retour d'une commande s…" at bounding box center [598, 221] width 226 height 89
click at [515, 206] on strong "Retours :" at bounding box center [505, 208] width 26 height 8
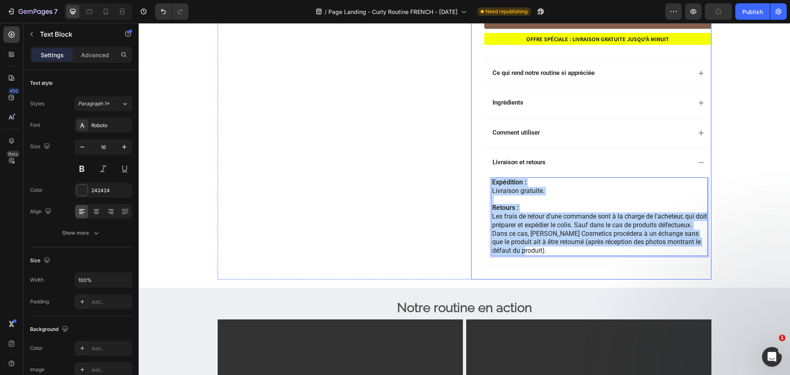
drag, startPoint x: 550, startPoint y: 251, endPoint x: 478, endPoint y: 175, distance: 104.0
click at [478, 175] on div "Limited offer Text Block Our bestseller at 30% OFF Text Block Row Defined curls…" at bounding box center [591, 55] width 240 height 448
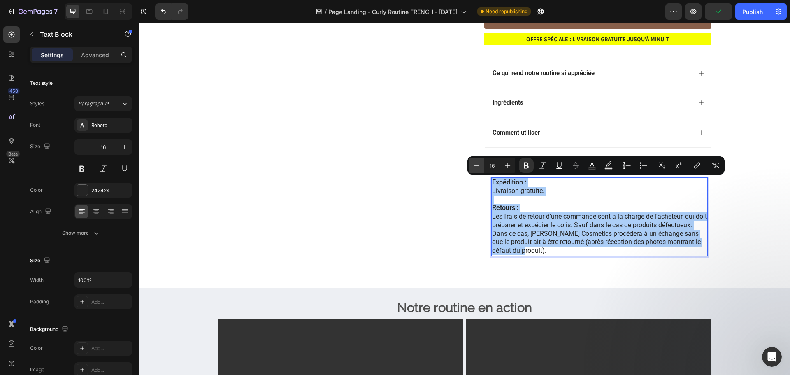
click at [482, 163] on button "Minus" at bounding box center [476, 165] width 15 height 15
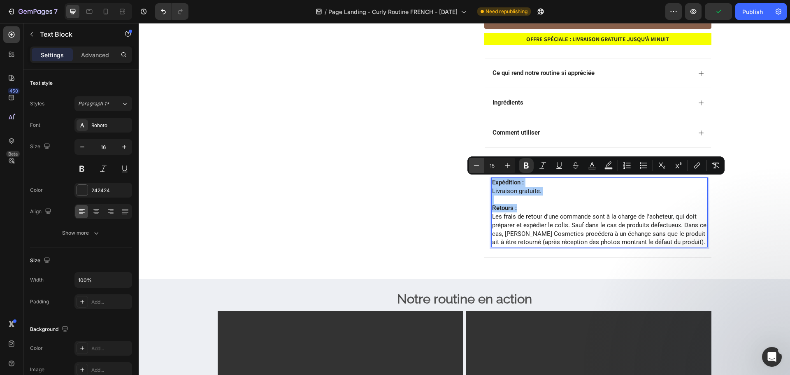
click at [482, 163] on button "Minus" at bounding box center [476, 165] width 15 height 15
type input "13"
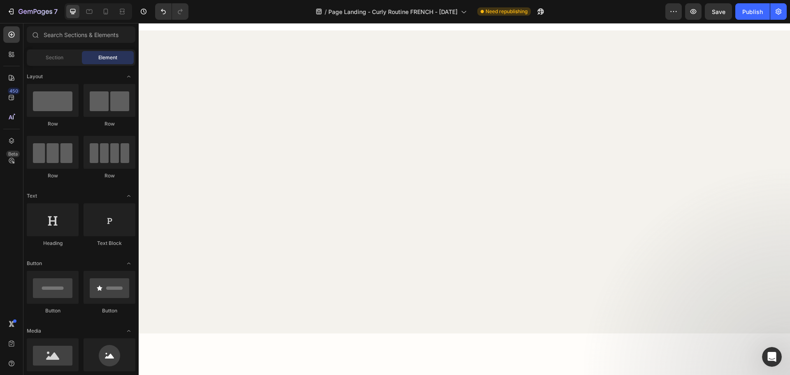
scroll to position [0, 0]
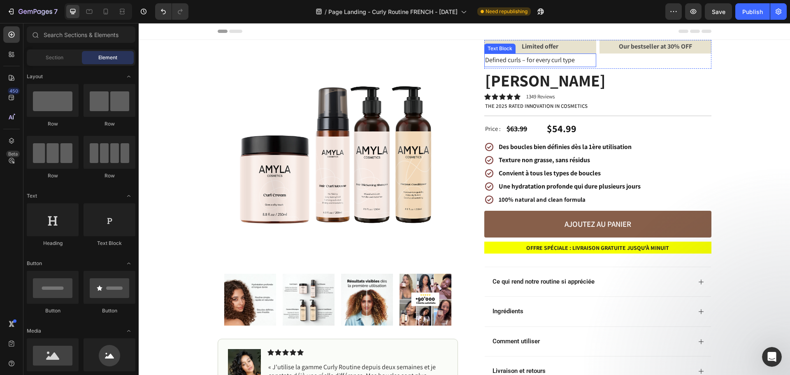
click at [526, 61] on p "Defined curls – for every curl type" at bounding box center [540, 60] width 110 height 12
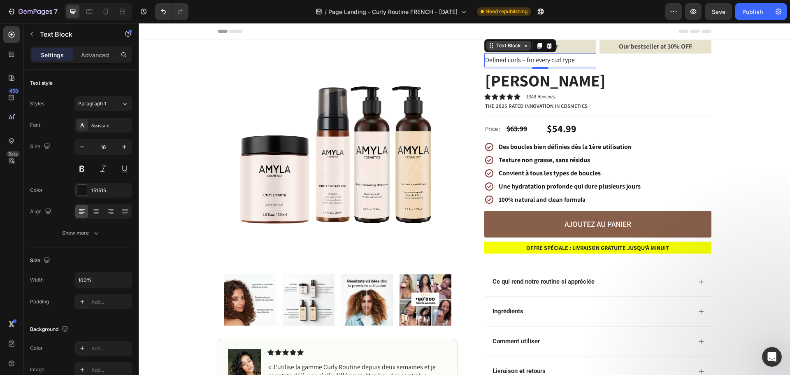
click at [513, 47] on div "Text Block" at bounding box center [509, 45] width 28 height 7
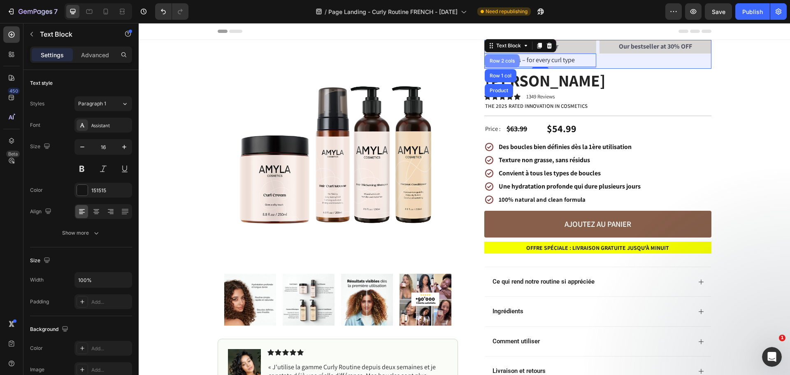
click at [501, 62] on div "Row 2 cols" at bounding box center [502, 60] width 28 height 5
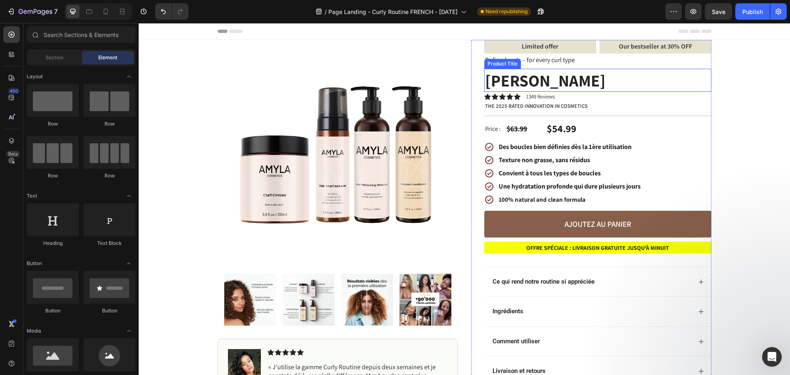
click at [540, 70] on h1 "[PERSON_NAME]" at bounding box center [598, 80] width 227 height 23
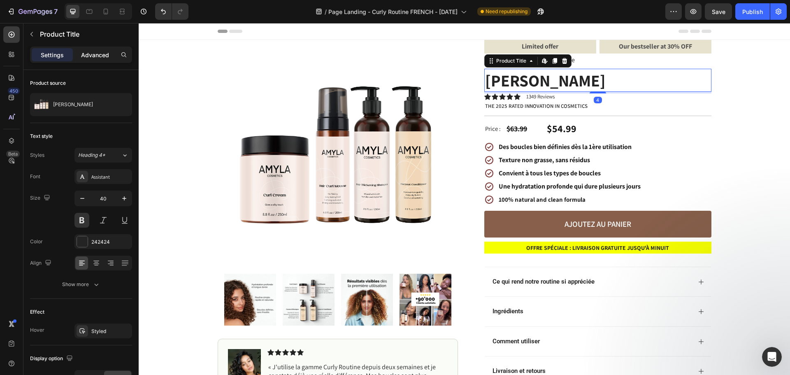
click at [104, 58] on p "Advanced" at bounding box center [95, 55] width 28 height 9
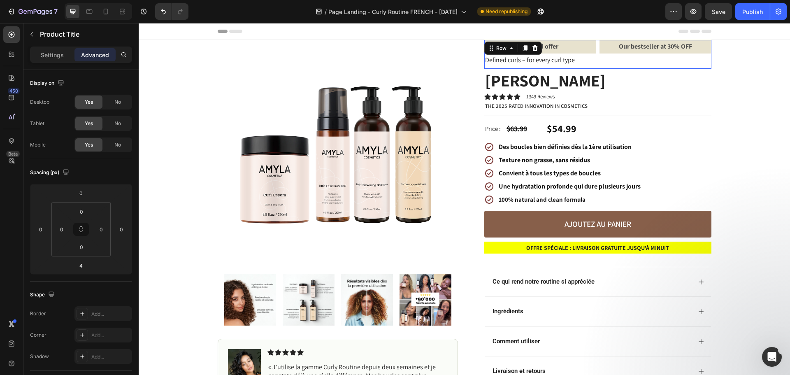
click at [594, 66] on div "Limited offer Text Block Defined curls – for every curl type Text Block Our bes…" at bounding box center [598, 54] width 227 height 29
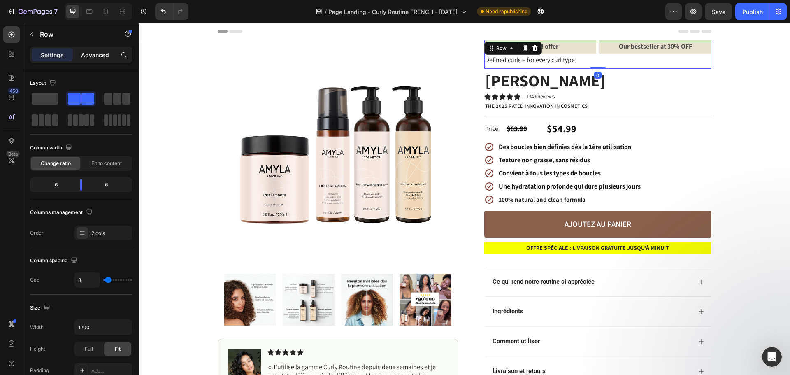
click at [101, 58] on p "Advanced" at bounding box center [95, 55] width 28 height 9
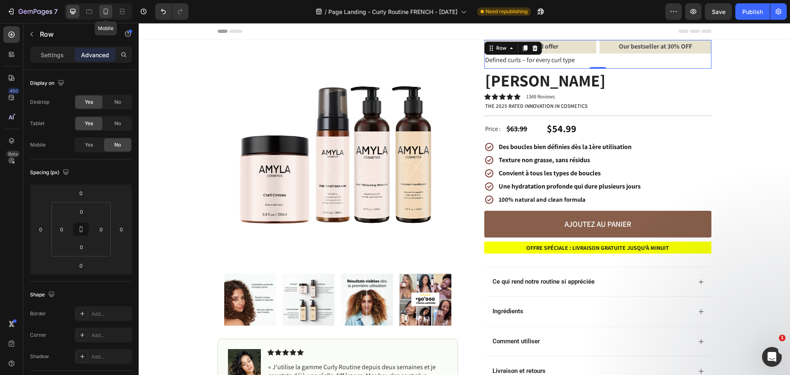
click at [107, 13] on icon at bounding box center [106, 12] width 5 height 6
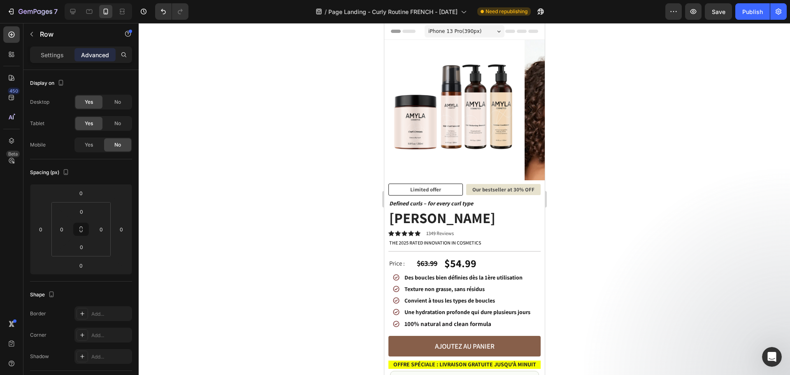
click at [266, 133] on div at bounding box center [465, 199] width 652 height 352
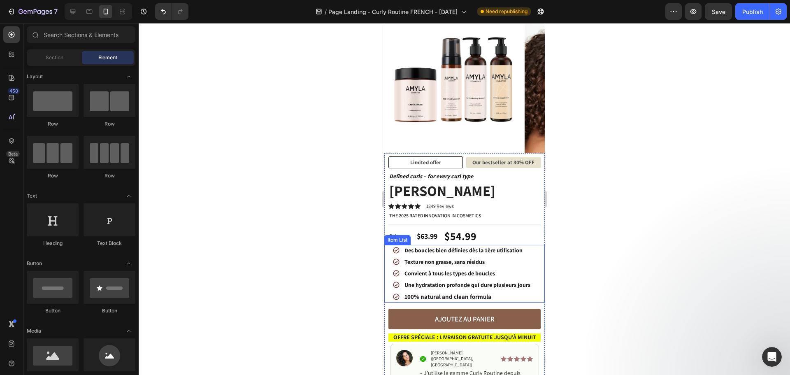
scroll to position [82, 0]
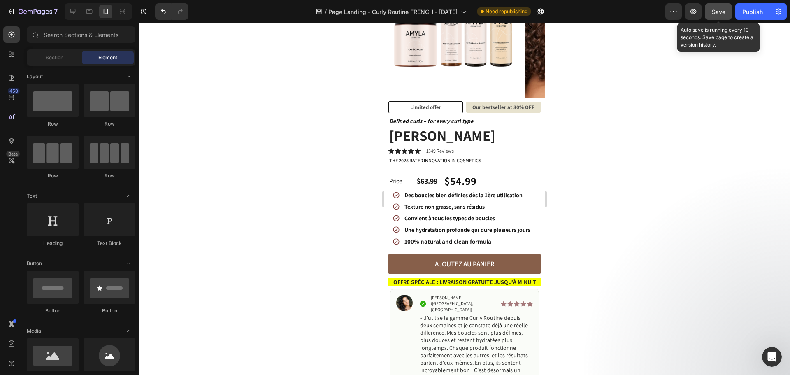
click at [725, 12] on span "Save" at bounding box center [719, 11] width 14 height 7
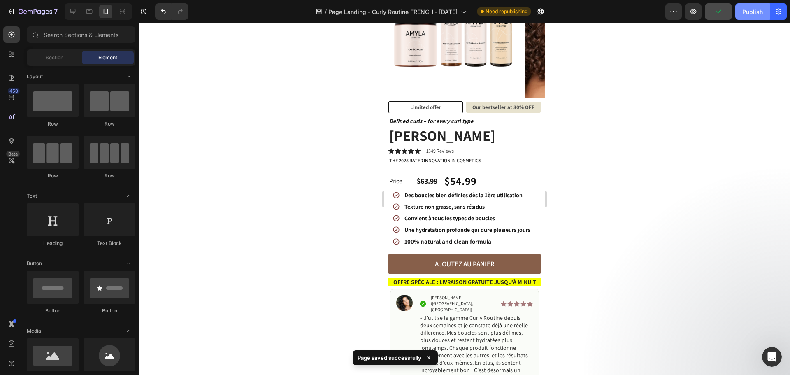
click at [753, 11] on div "Publish" at bounding box center [753, 11] width 21 height 9
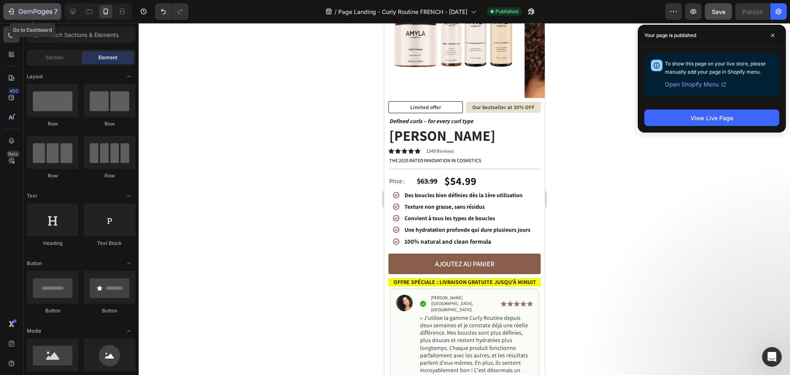
click at [45, 10] on icon "button" at bounding box center [36, 12] width 34 height 7
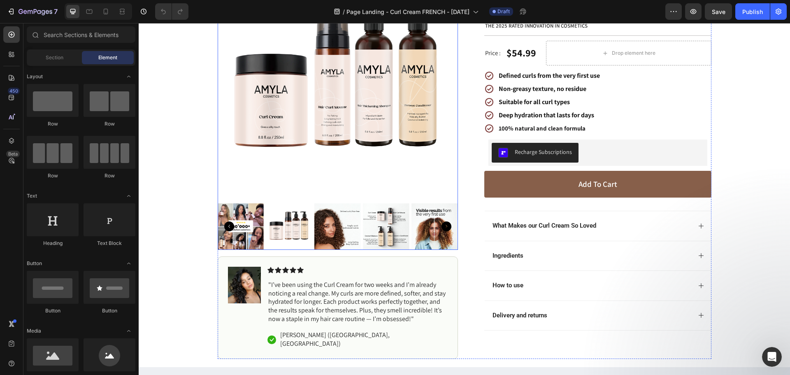
scroll to position [165, 0]
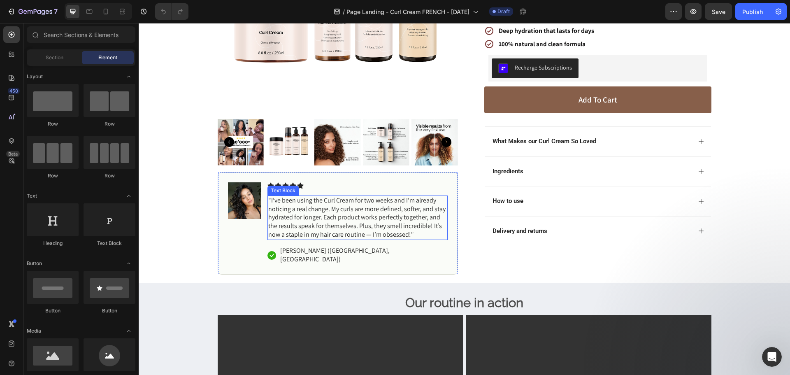
click at [317, 219] on p ""I’ve been using the Curl Cream for two weeks and I’m already noticing a real c…" at bounding box center [357, 217] width 179 height 43
click at [319, 219] on p ""I’ve been using the Curl Cream for two weeks and I’m already noticing a real c…" at bounding box center [357, 217] width 179 height 43
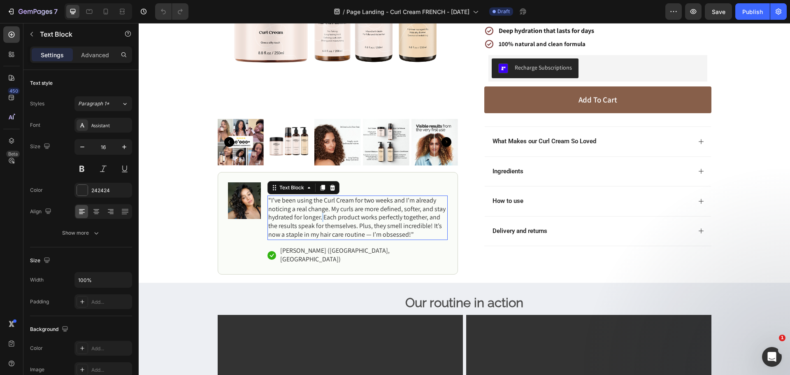
click at [319, 219] on p ""I’ve been using the Curl Cream for two weeks and I’m already noticing a real c…" at bounding box center [357, 217] width 179 height 43
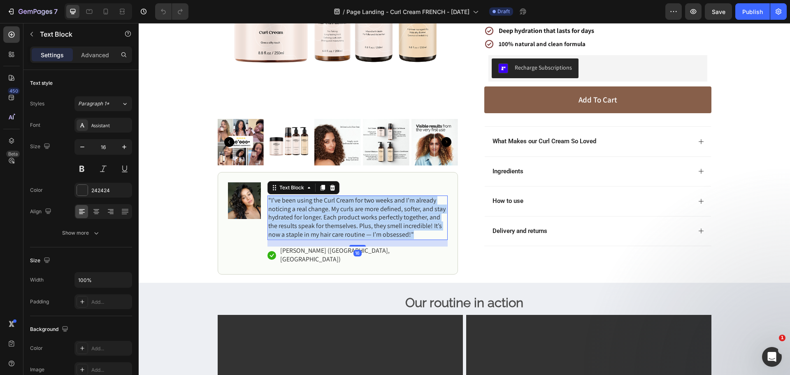
click at [319, 219] on p ""I’ve been using the Curl Cream for two weeks and I’m already noticing a real c…" at bounding box center [357, 217] width 179 height 43
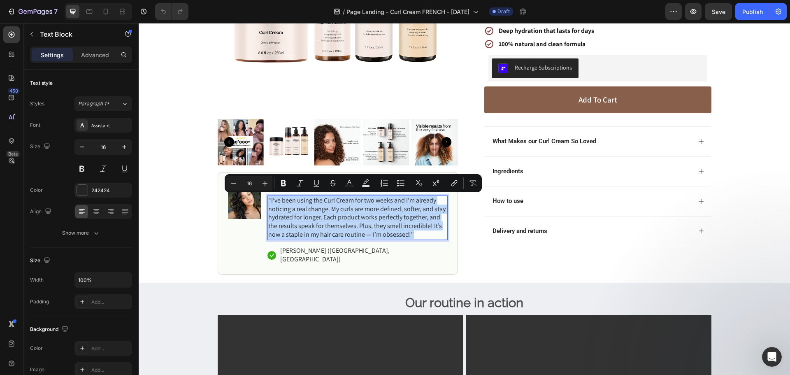
copy p ""I’ve been using the Curl Cream for two weeks and I’m already noticing a real c…"
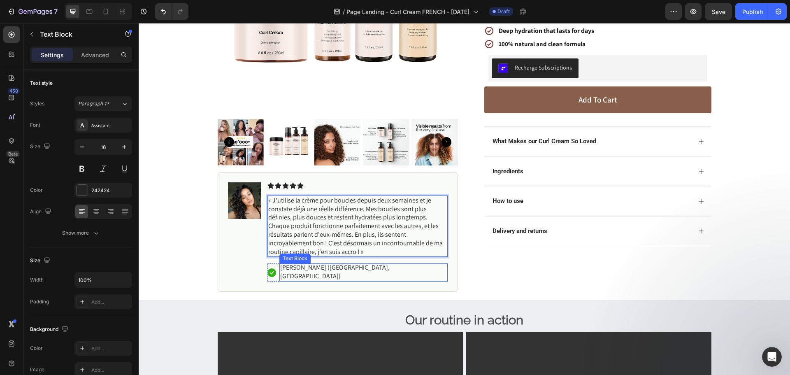
click at [310, 268] on p "[PERSON_NAME] ([GEOGRAPHIC_DATA], [GEOGRAPHIC_DATA])" at bounding box center [363, 271] width 167 height 17
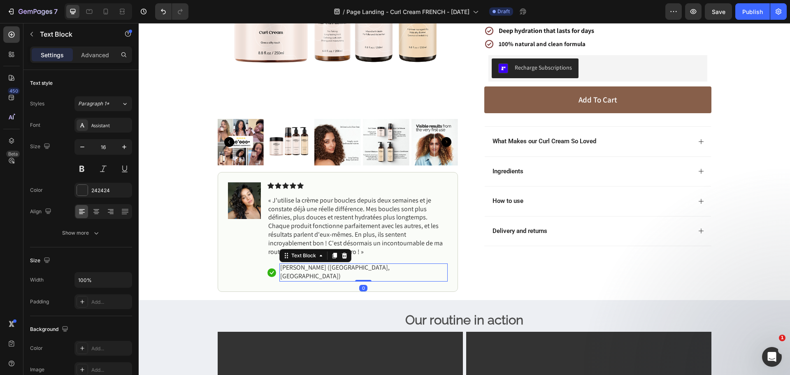
click at [310, 268] on p "[PERSON_NAME] ([GEOGRAPHIC_DATA], [GEOGRAPHIC_DATA])" at bounding box center [363, 271] width 167 height 17
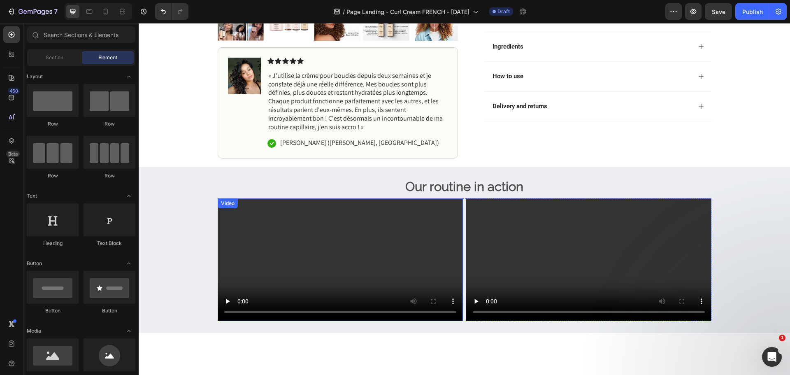
scroll to position [412, 0]
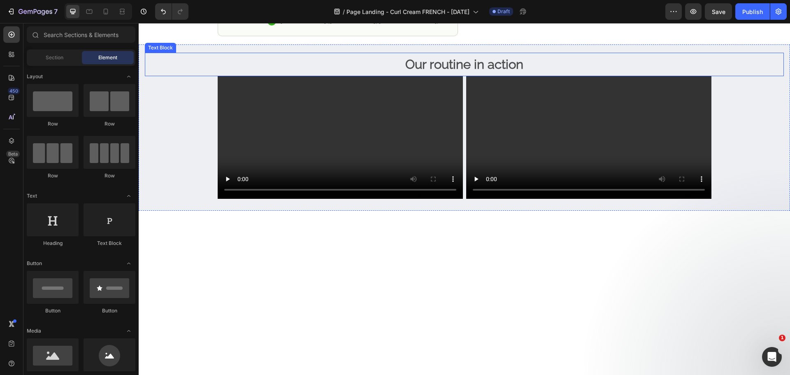
click at [451, 65] on strong "Our routine in action" at bounding box center [465, 64] width 118 height 15
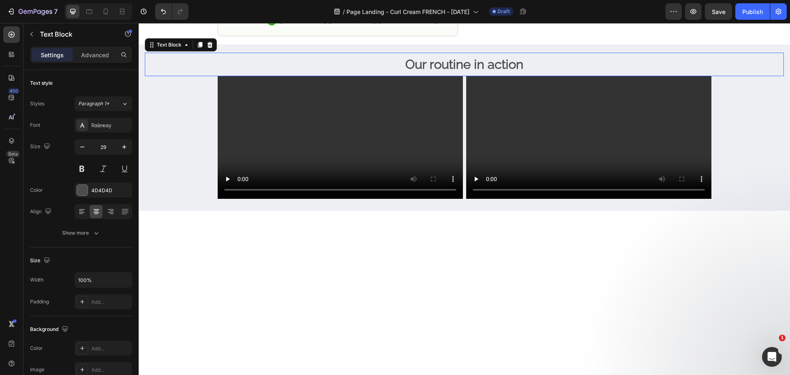
click at [451, 65] on strong "Our routine in action" at bounding box center [465, 64] width 118 height 15
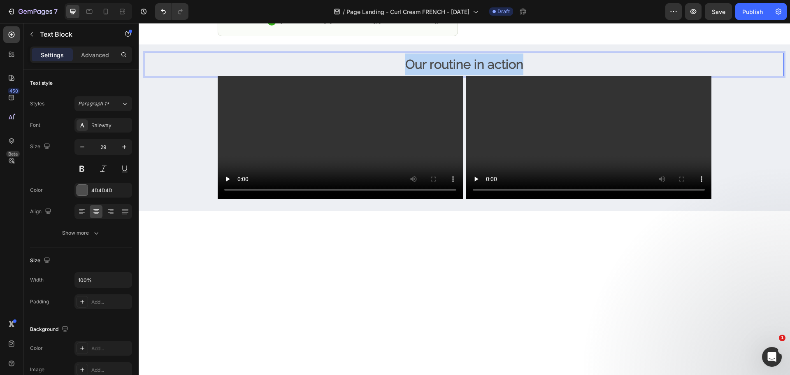
click at [451, 65] on strong "Our routine in action" at bounding box center [465, 64] width 118 height 15
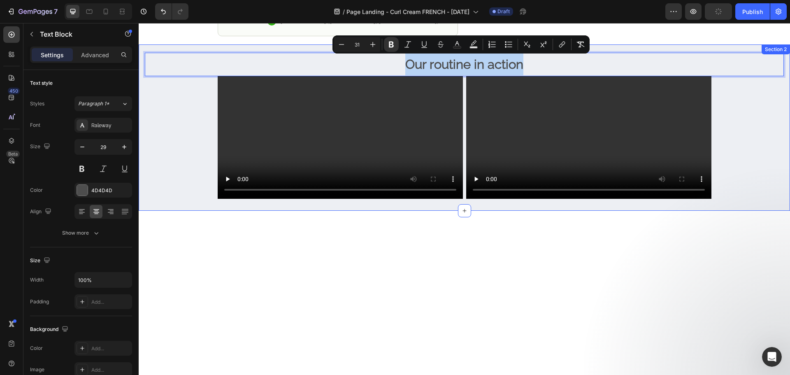
click at [751, 118] on div "Our routine in action Text Block 0 Video Video Row Text Block" at bounding box center [464, 127] width 639 height 148
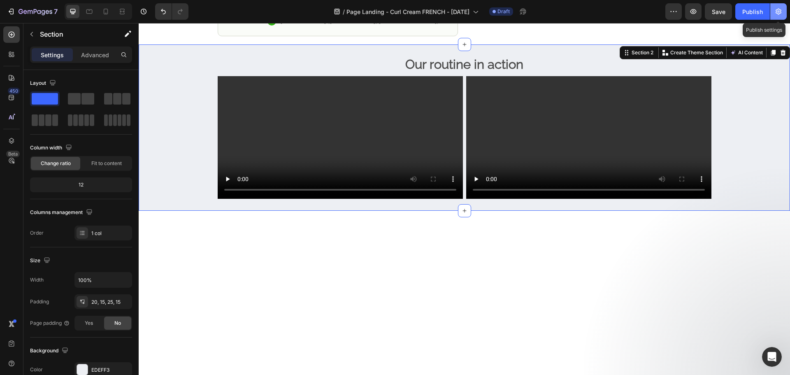
click at [778, 11] on icon "button" at bounding box center [779, 12] width 6 height 6
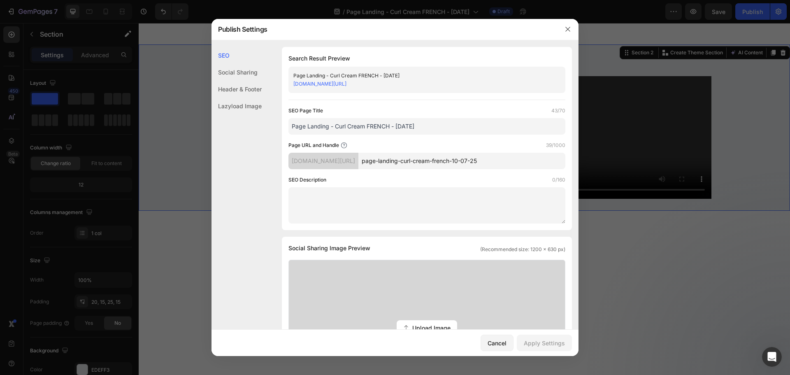
drag, startPoint x: 525, startPoint y: 161, endPoint x: 499, endPoint y: 161, distance: 26.4
click at [499, 161] on input "page-landing-curl-cream-french-10-07-25" at bounding box center [462, 161] width 207 height 16
type input "page-landing-curl-cream-french"
click at [450, 142] on div "Page URL and Handle 30/1000" at bounding box center [427, 145] width 277 height 8
click at [541, 343] on div "Apply Settings" at bounding box center [544, 343] width 41 height 9
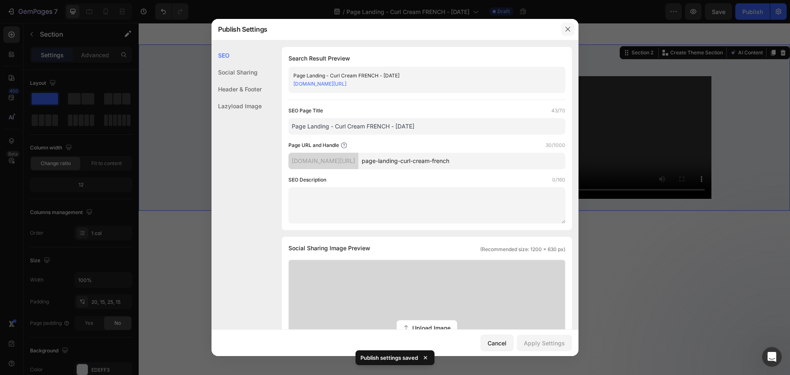
click at [567, 29] on icon "button" at bounding box center [568, 29] width 7 height 7
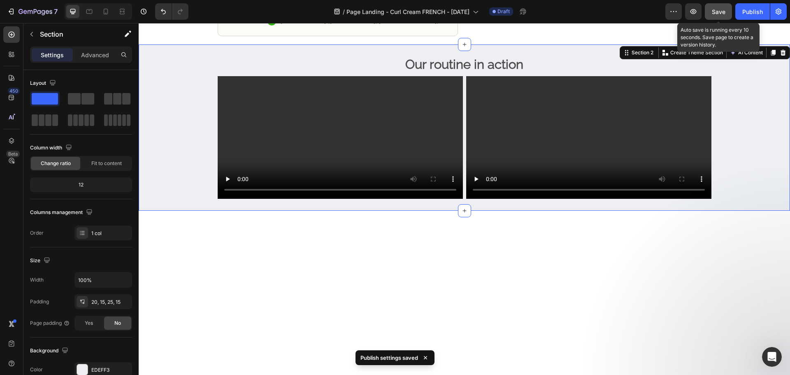
click at [720, 7] on div "Save" at bounding box center [719, 11] width 14 height 9
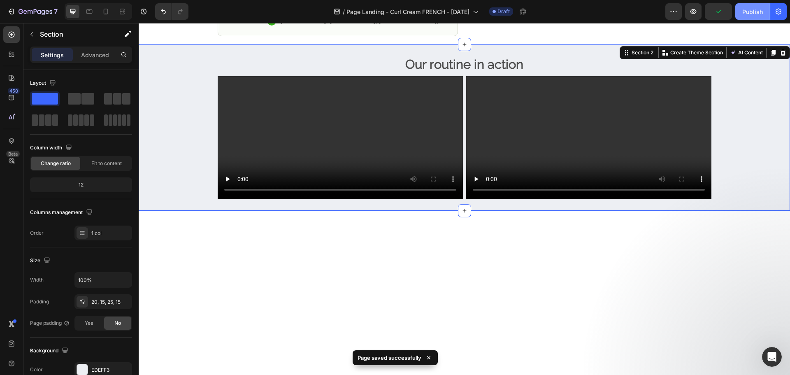
click at [753, 8] on div "Publish" at bounding box center [753, 11] width 21 height 9
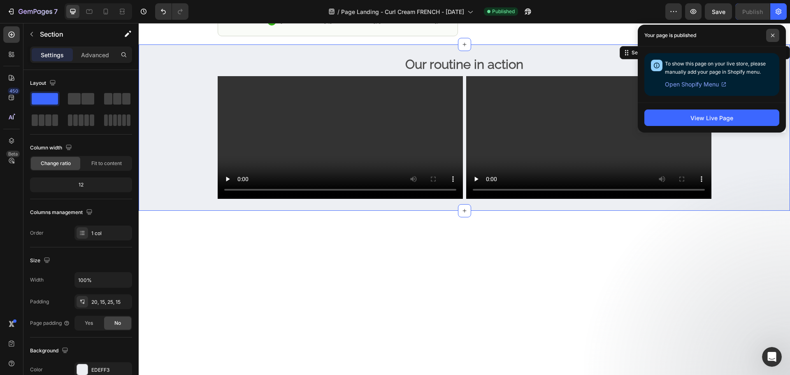
click at [775, 36] on span at bounding box center [773, 35] width 13 height 13
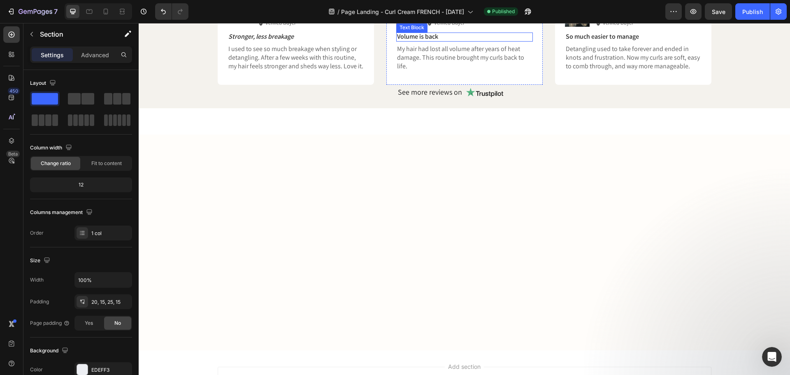
scroll to position [1313, 0]
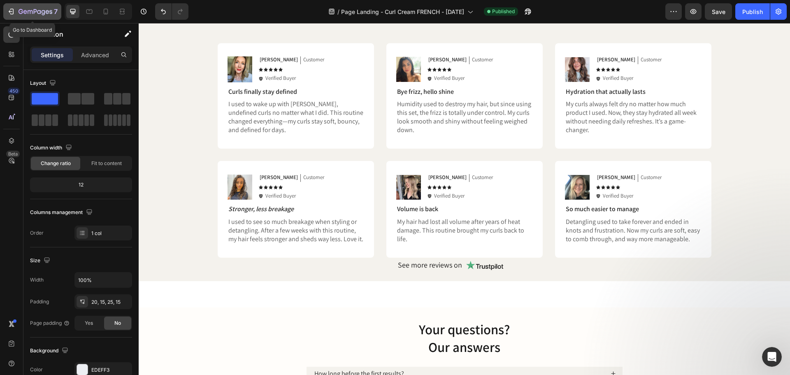
click at [42, 9] on icon "button" at bounding box center [36, 12] width 34 height 7
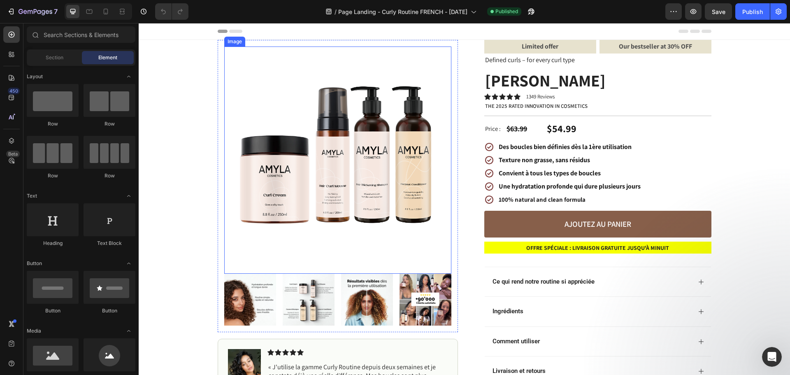
click at [226, 125] on img at bounding box center [337, 160] width 227 height 227
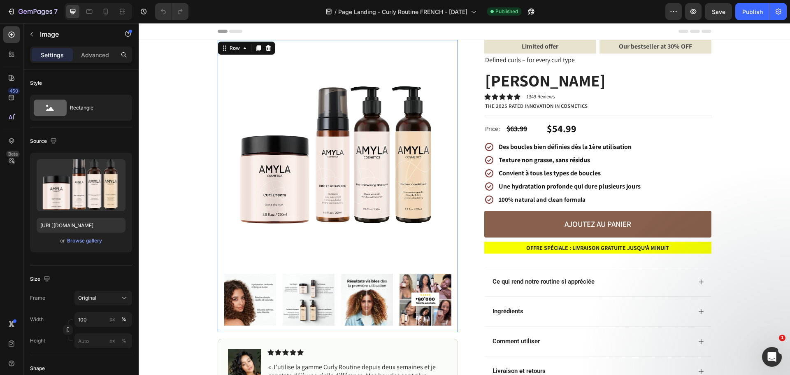
click at [218, 125] on div "Image Image Image Image Image Row Row 0" at bounding box center [338, 186] width 240 height 292
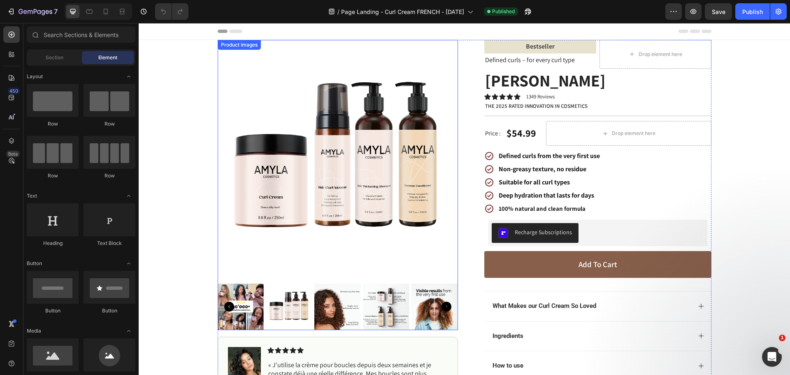
click at [230, 154] on img at bounding box center [338, 160] width 240 height 240
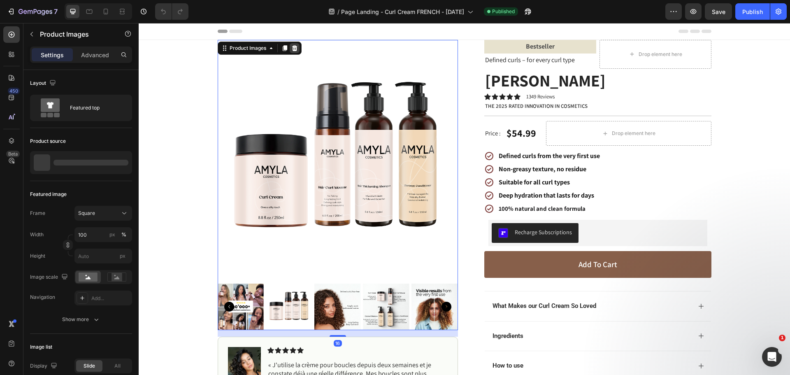
click at [294, 45] on icon at bounding box center [294, 48] width 7 height 7
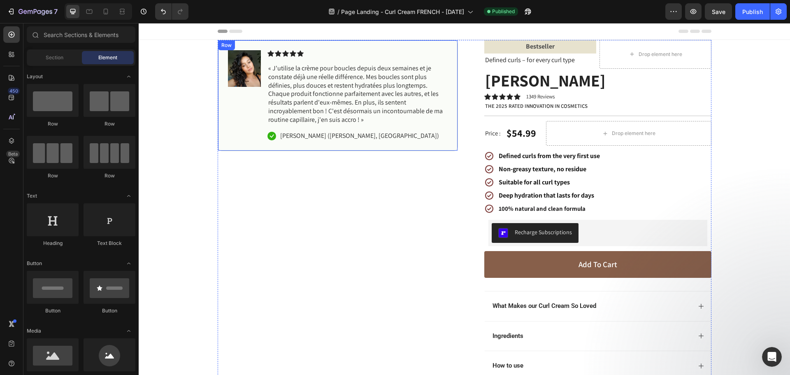
click at [213, 46] on section "Image Image Image Image Image Image Carousel Image Icon Icon Icon Icon Icon Ico…" at bounding box center [464, 236] width 507 height 392
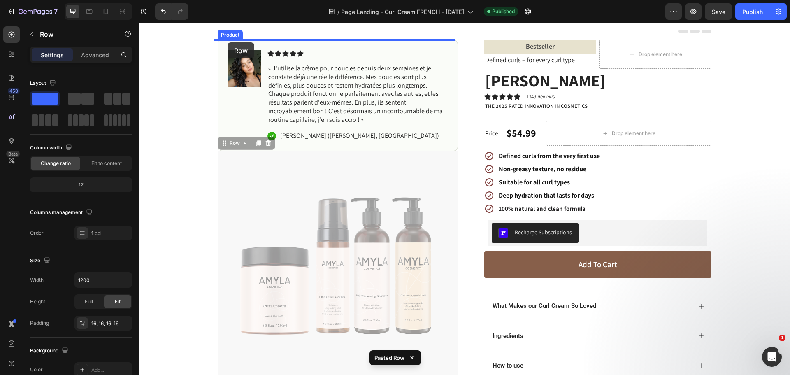
drag, startPoint x: 221, startPoint y: 146, endPoint x: 228, endPoint y: 42, distance: 103.6
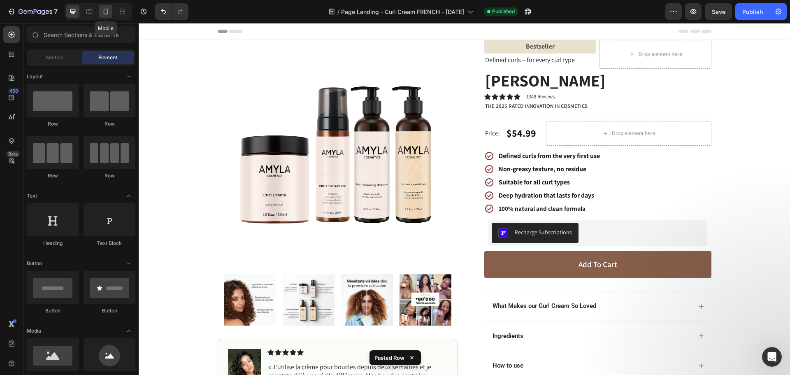
click at [105, 14] on icon at bounding box center [106, 11] width 8 height 8
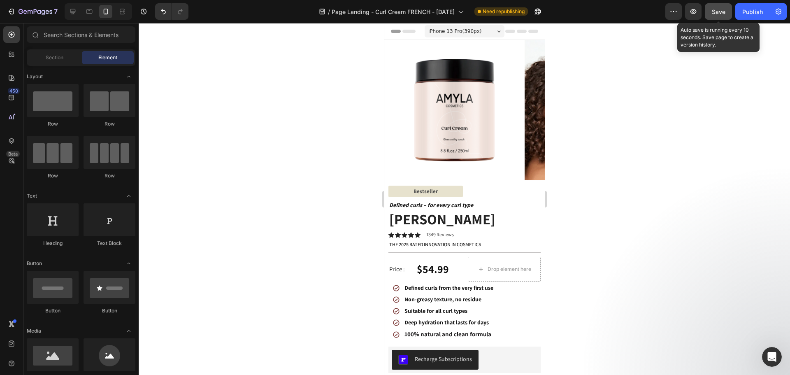
click at [716, 9] on span "Save" at bounding box center [719, 11] width 14 height 7
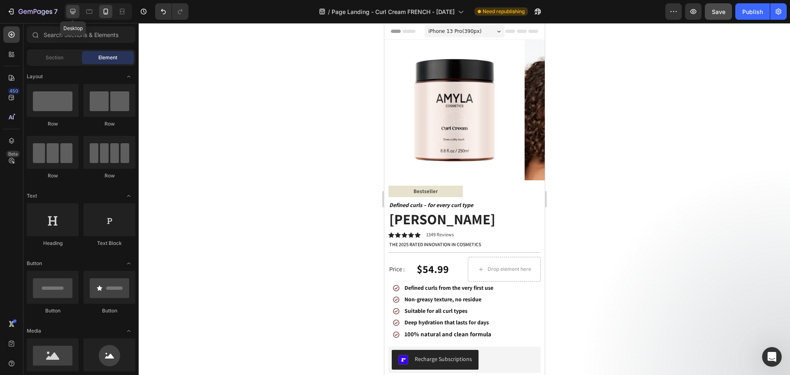
click at [75, 9] on icon at bounding box center [73, 11] width 8 height 8
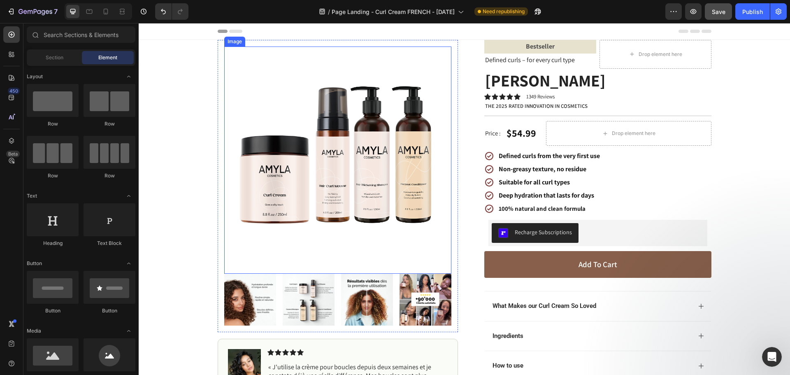
click at [389, 150] on img at bounding box center [337, 160] width 227 height 227
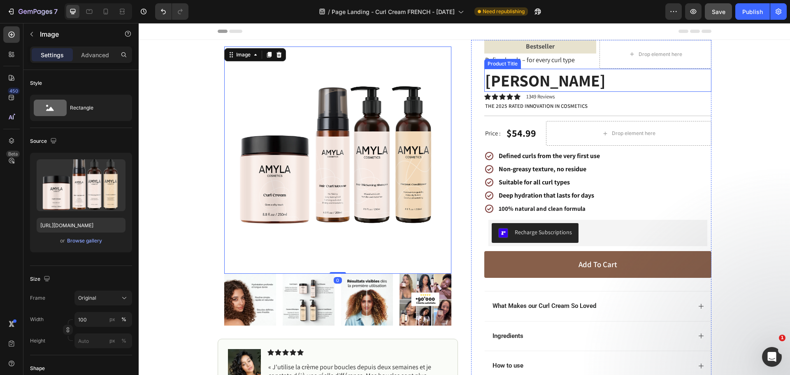
click at [537, 83] on h1 "[PERSON_NAME]" at bounding box center [598, 80] width 227 height 23
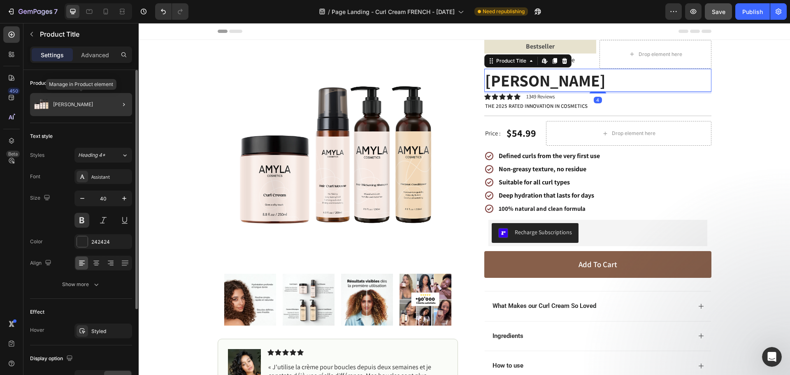
click at [72, 98] on div "[PERSON_NAME]" at bounding box center [81, 104] width 102 height 23
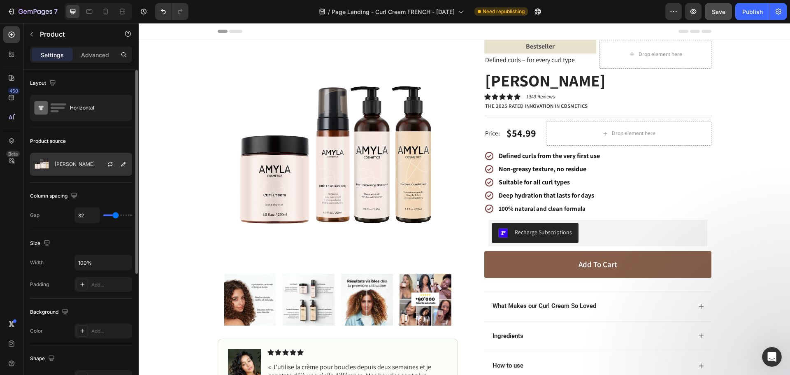
click at [74, 166] on p "[PERSON_NAME]" at bounding box center [75, 164] width 40 height 6
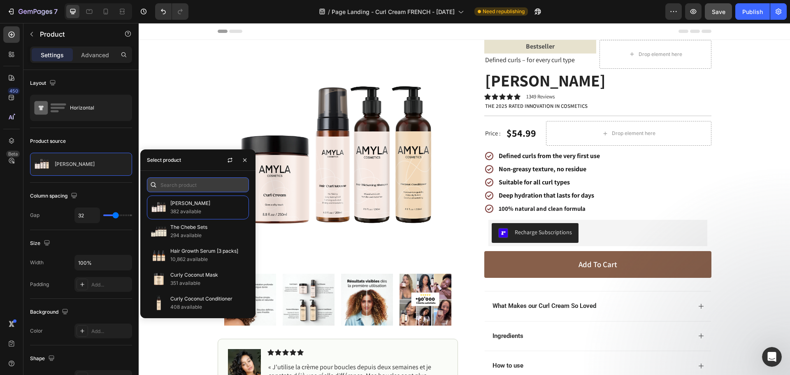
click at [190, 185] on input "text" at bounding box center [198, 184] width 102 height 15
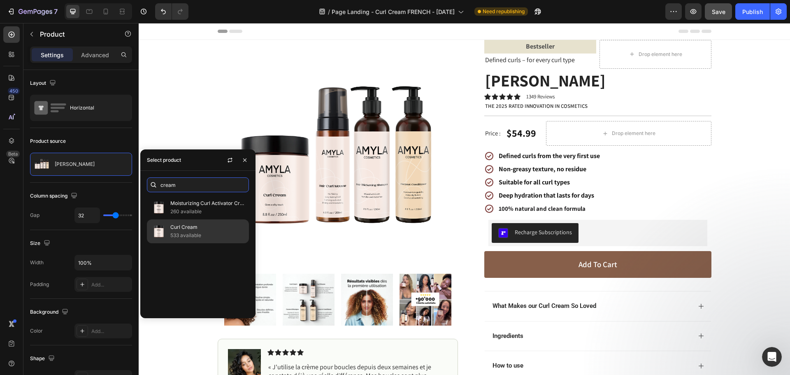
type input "cream"
click at [208, 228] on p "Curl Cream" at bounding box center [207, 227] width 75 height 8
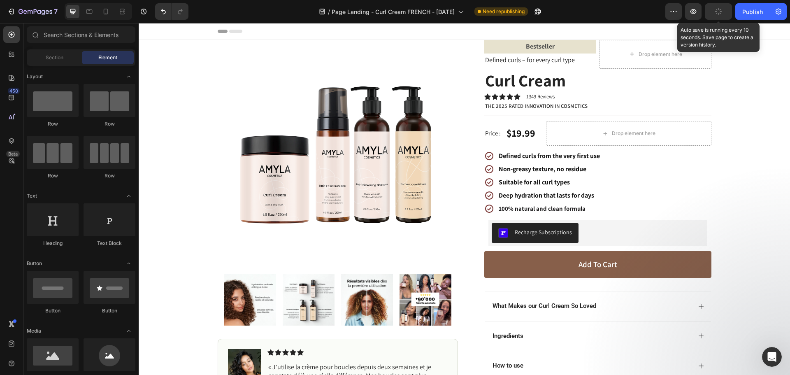
drag, startPoint x: 719, startPoint y: 12, endPoint x: 703, endPoint y: 22, distance: 18.9
click at [719, 12] on icon "button" at bounding box center [718, 11] width 9 height 9
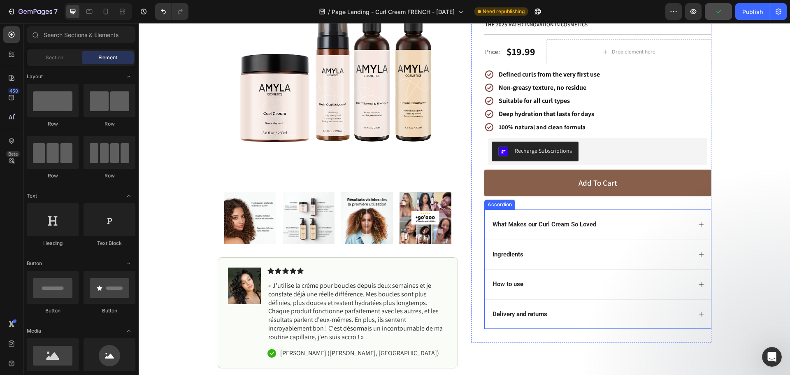
scroll to position [247, 0]
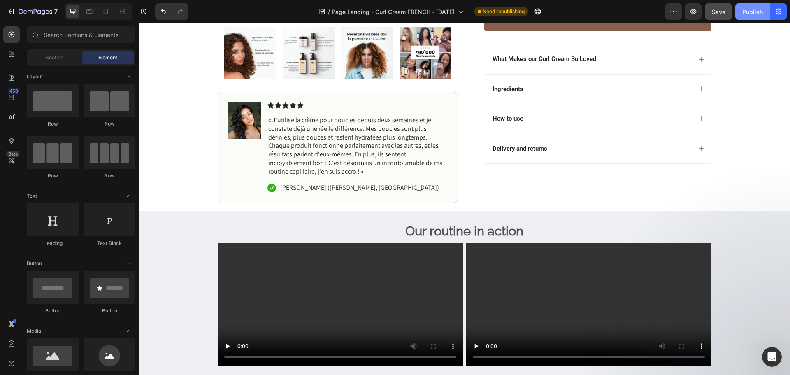
click at [746, 13] on div "Publish" at bounding box center [753, 11] width 21 height 9
